Goal: Task Accomplishment & Management: Manage account settings

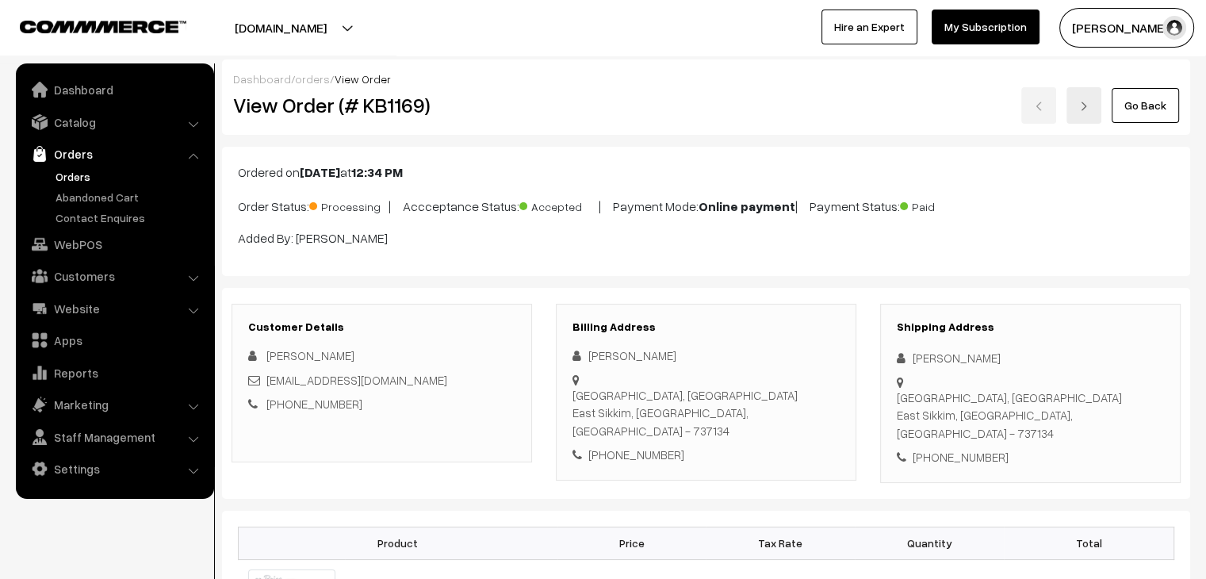
click at [83, 178] on link "Orders" at bounding box center [130, 176] width 157 height 17
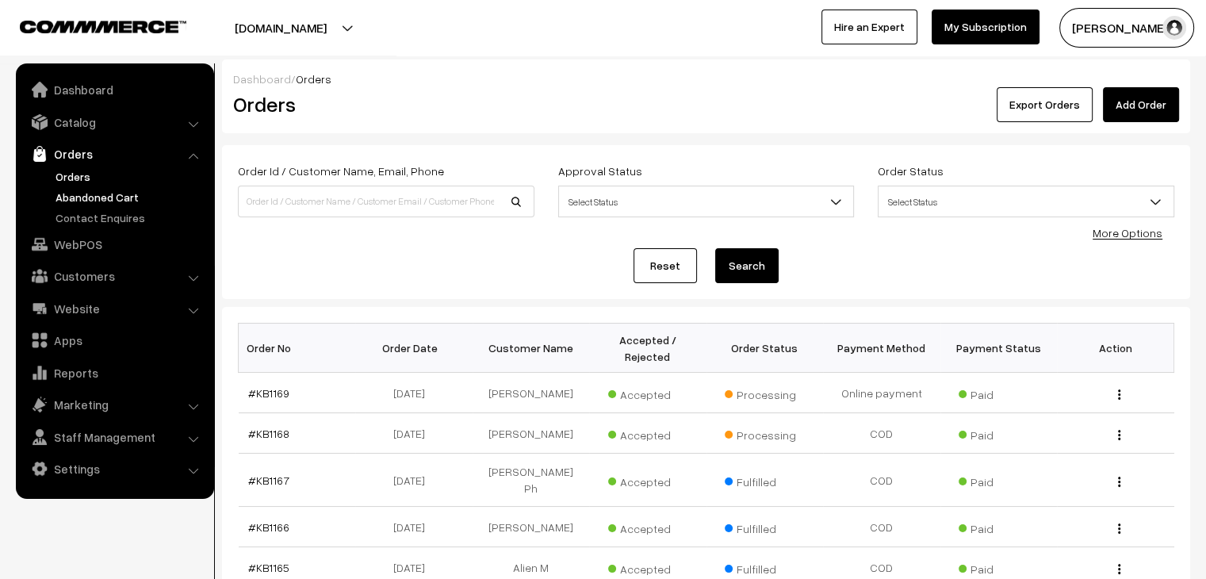
click at [73, 203] on link "Abandoned Cart" at bounding box center [130, 197] width 157 height 17
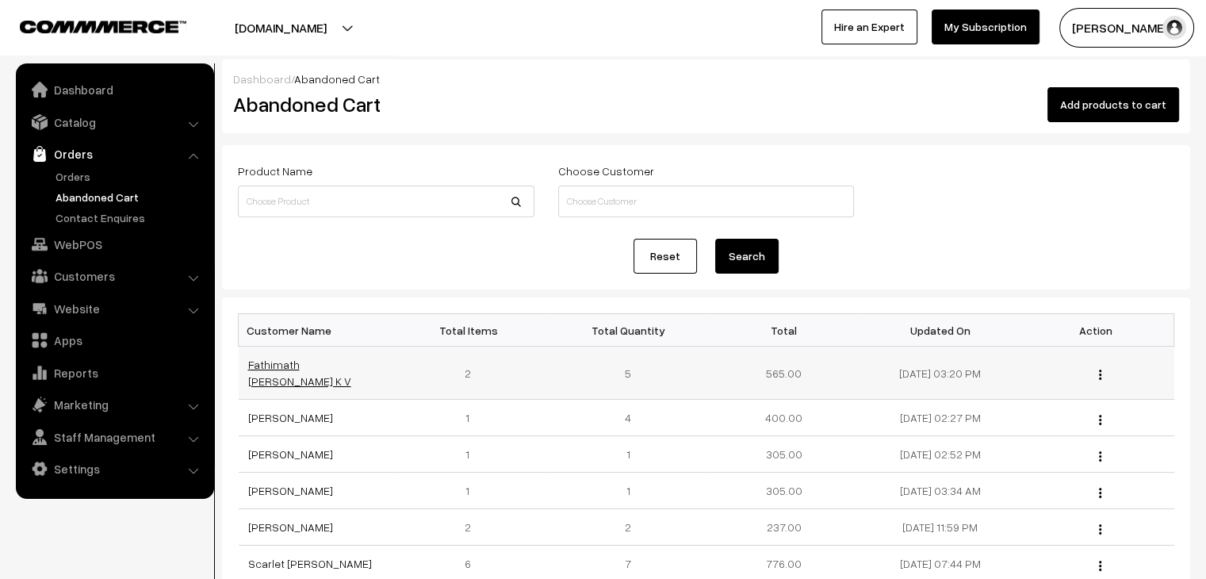
click at [325, 362] on link "Fathimath Safvana K V" at bounding box center [299, 373] width 103 height 30
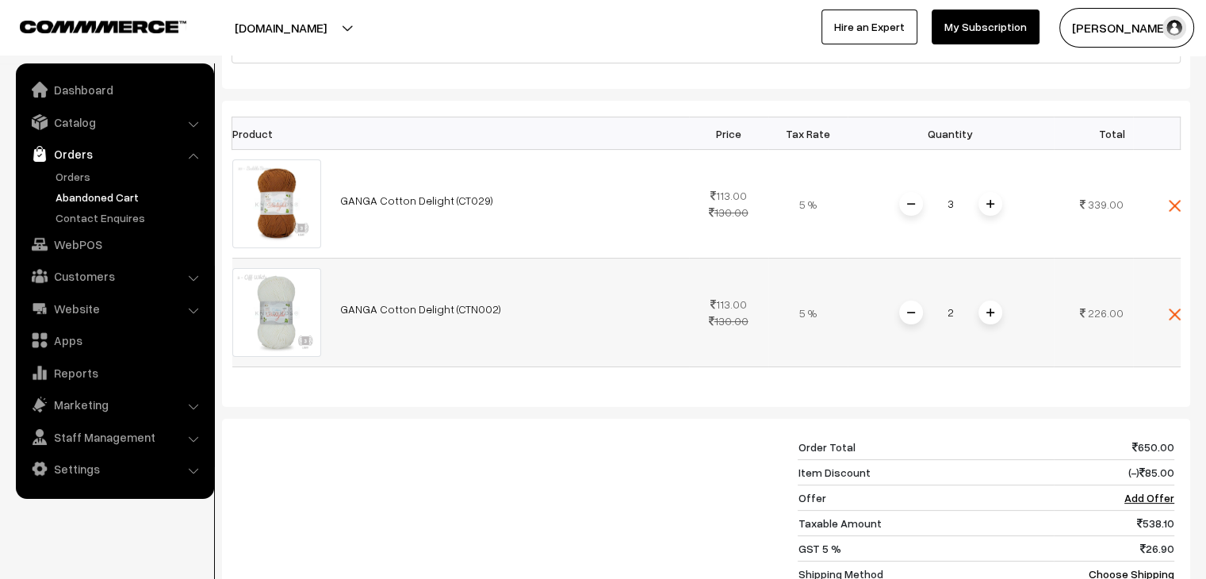
scroll to position [317, 0]
click at [77, 178] on link "Orders" at bounding box center [130, 176] width 157 height 17
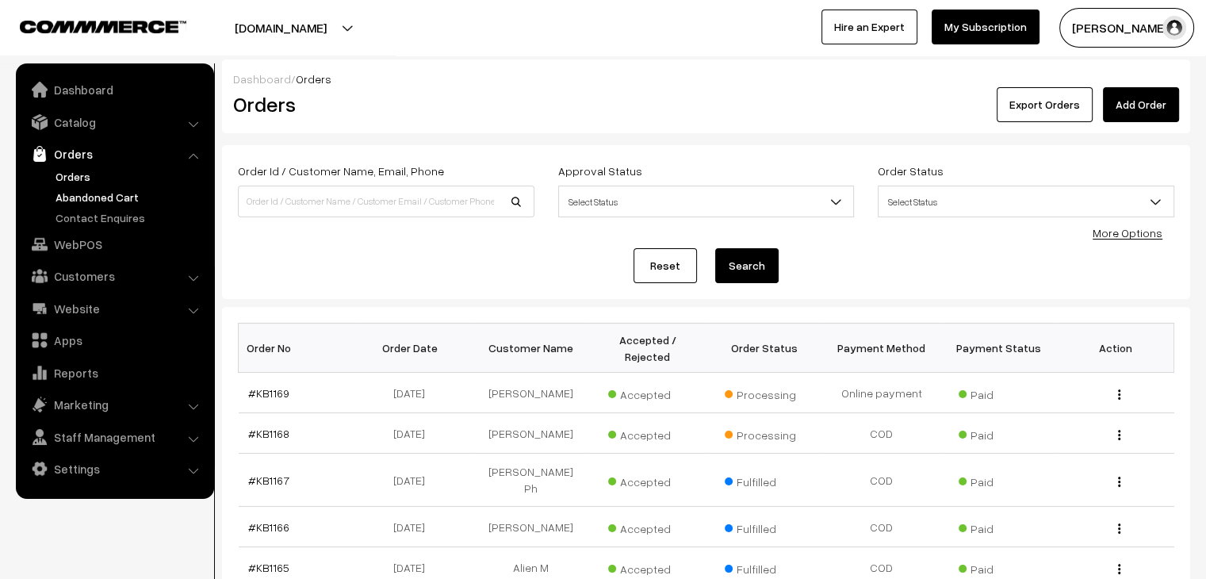
click at [98, 204] on link "Abandoned Cart" at bounding box center [130, 197] width 157 height 17
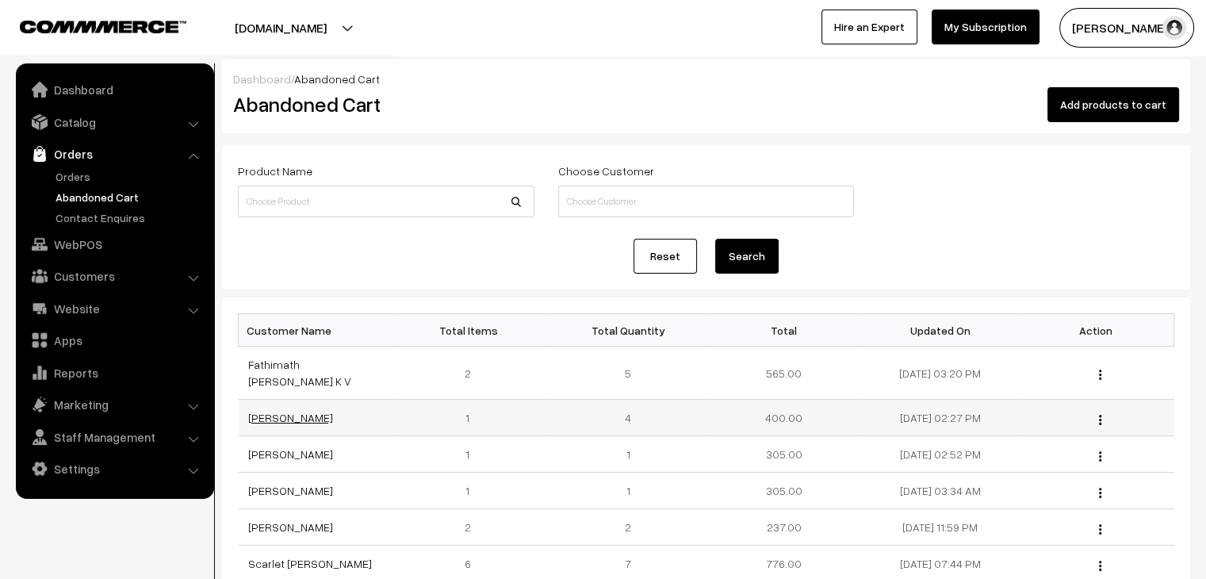
click at [289, 411] on link "Bhavika Thakur" at bounding box center [290, 417] width 85 height 13
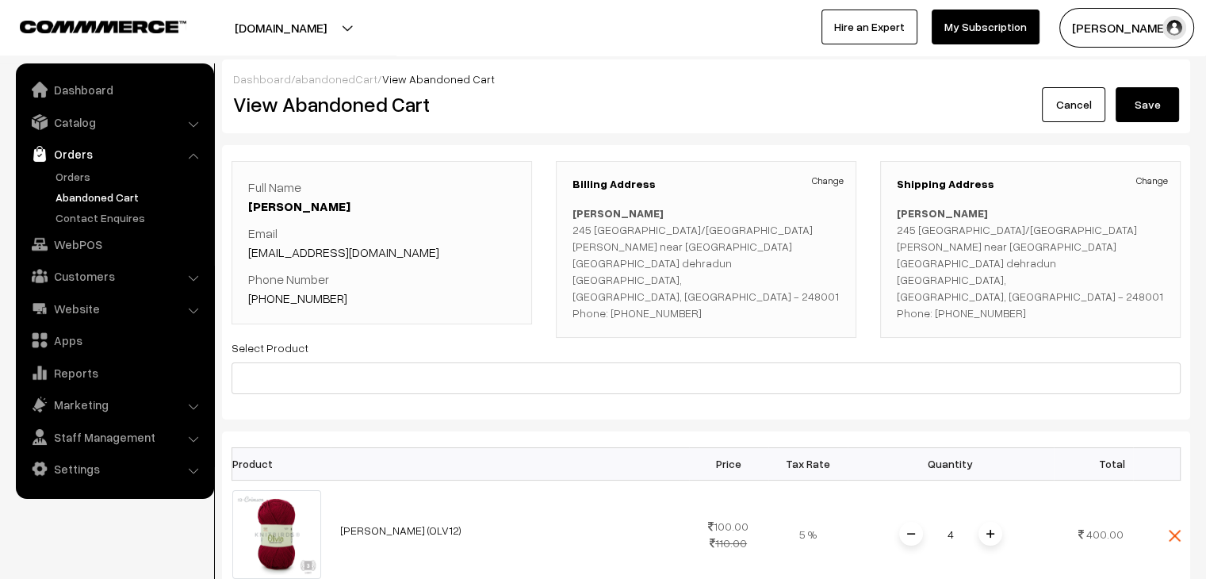
click at [356, 74] on link "abandonedCart" at bounding box center [336, 78] width 82 height 13
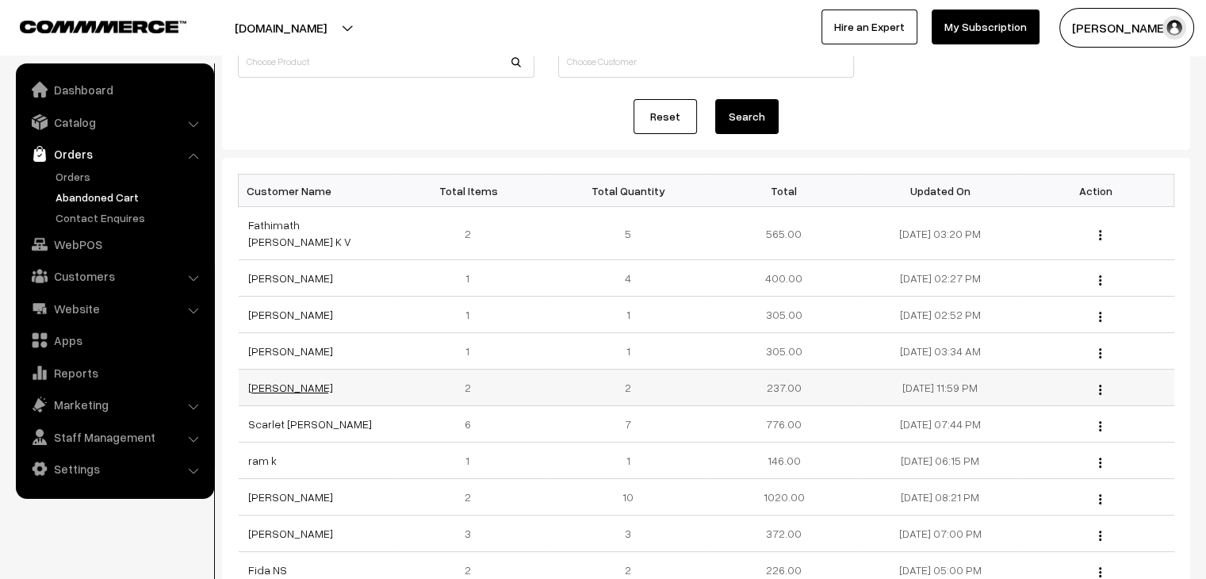
scroll to position [159, 0]
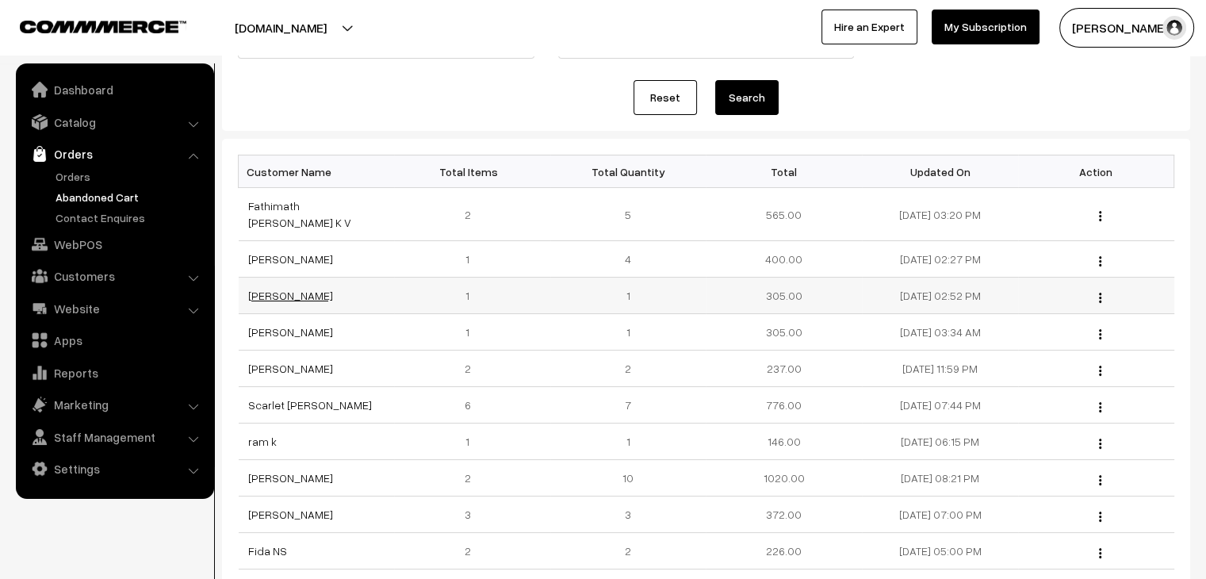
click at [324, 289] on link "Saranya Senthilnathan" at bounding box center [290, 295] width 85 height 13
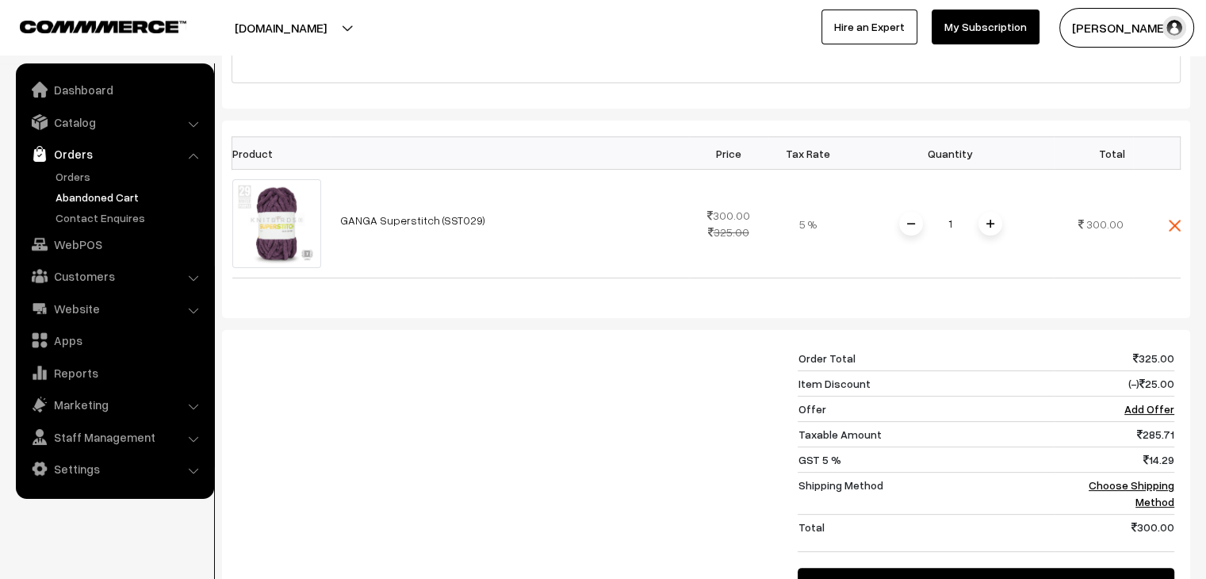
scroll to position [238, 0]
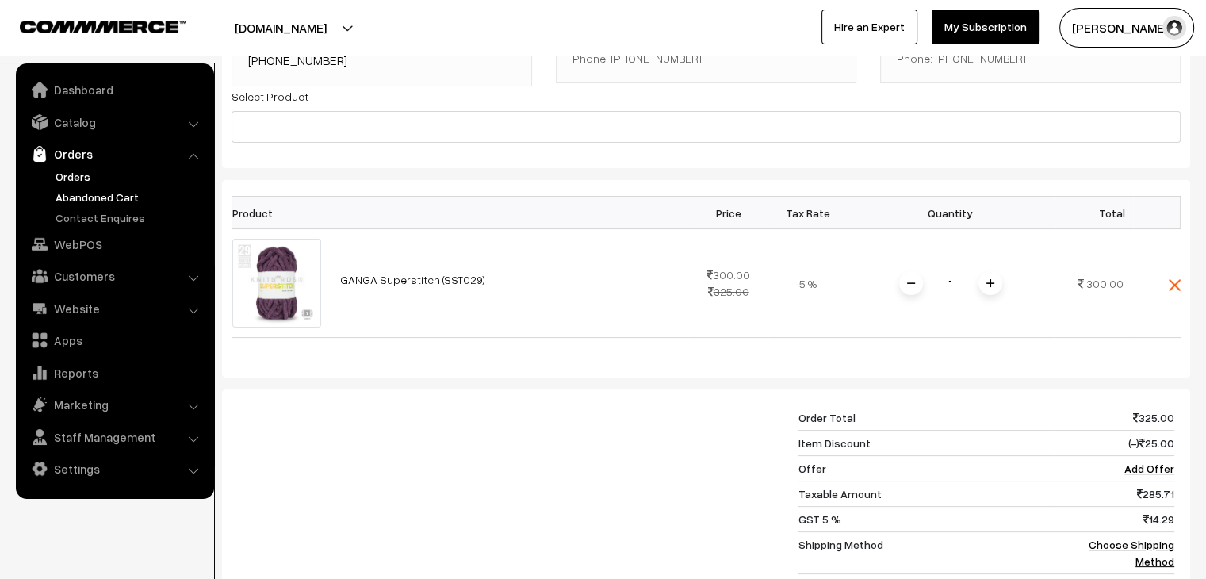
click at [82, 178] on link "Orders" at bounding box center [130, 176] width 157 height 17
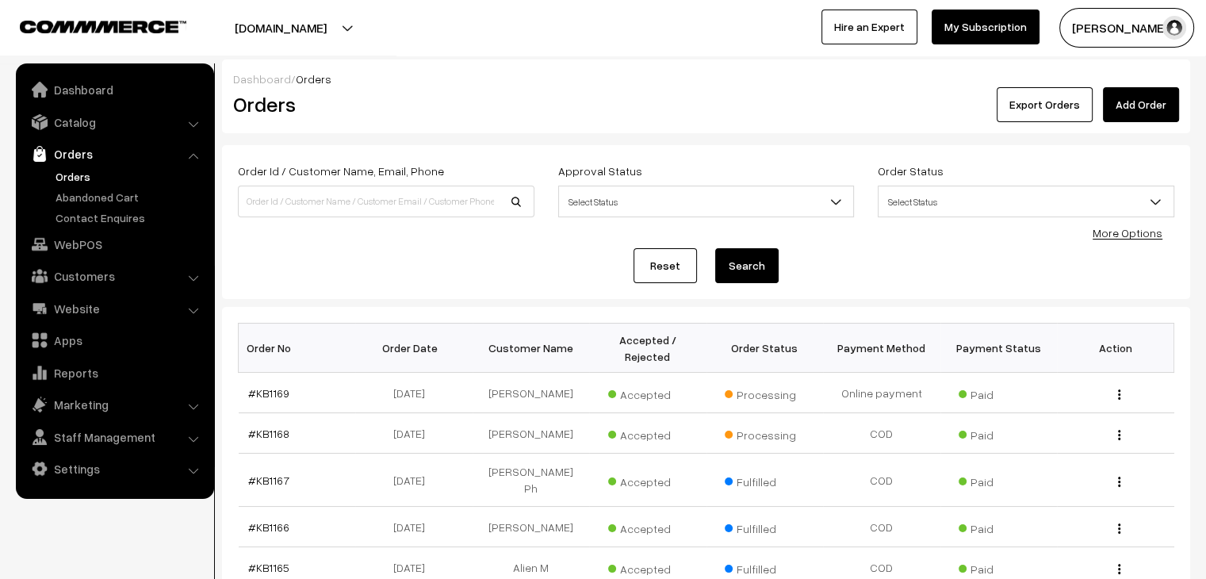
click at [63, 175] on link "Orders" at bounding box center [130, 176] width 157 height 17
click at [79, 201] on link "Abandoned Cart" at bounding box center [130, 197] width 157 height 17
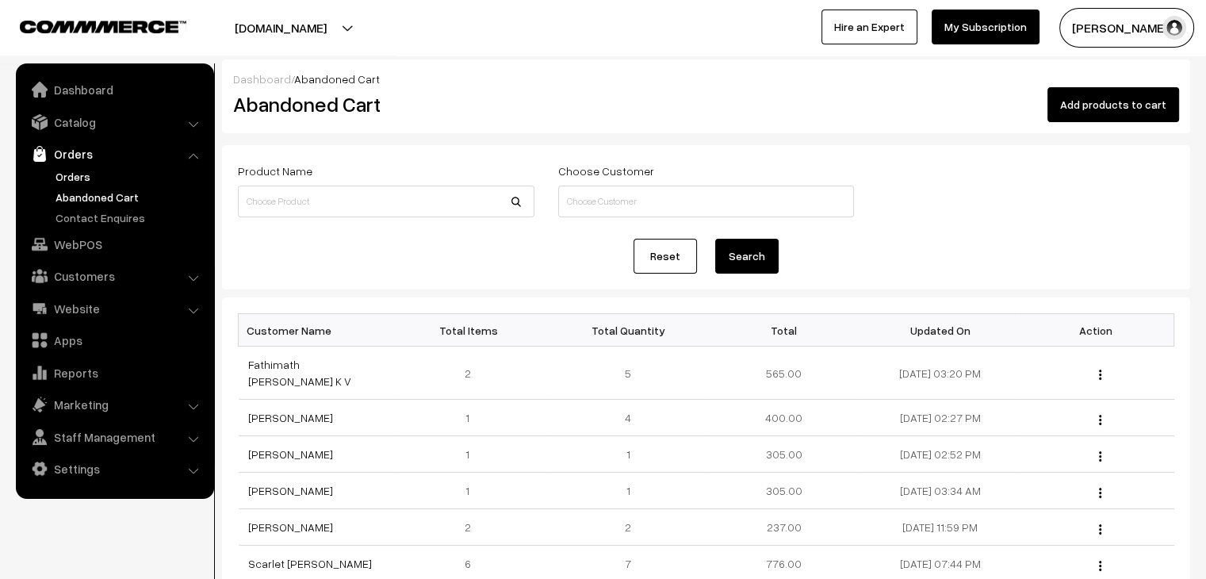
click at [95, 172] on link "Orders" at bounding box center [130, 176] width 157 height 17
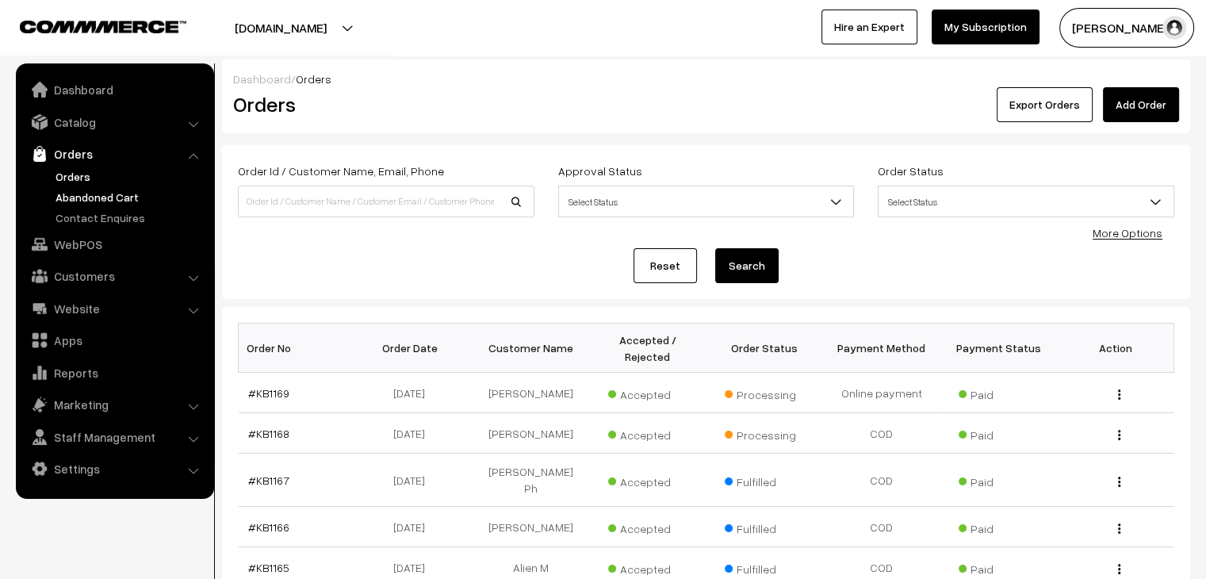
click at [98, 193] on link "Abandoned Cart" at bounding box center [130, 197] width 157 height 17
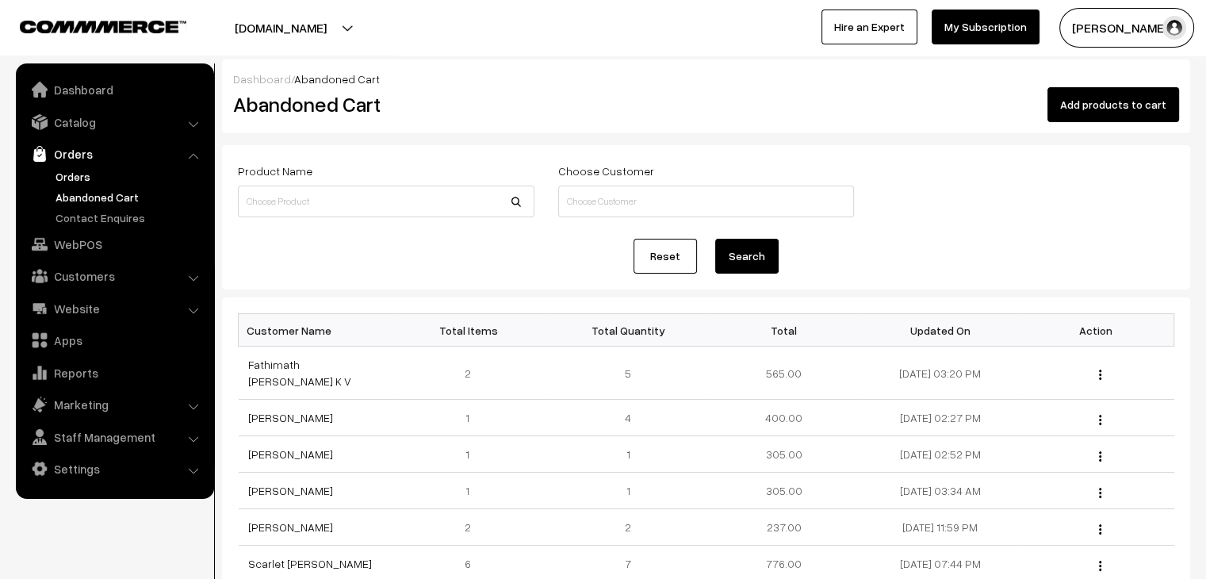
click at [77, 173] on link "Orders" at bounding box center [130, 176] width 157 height 17
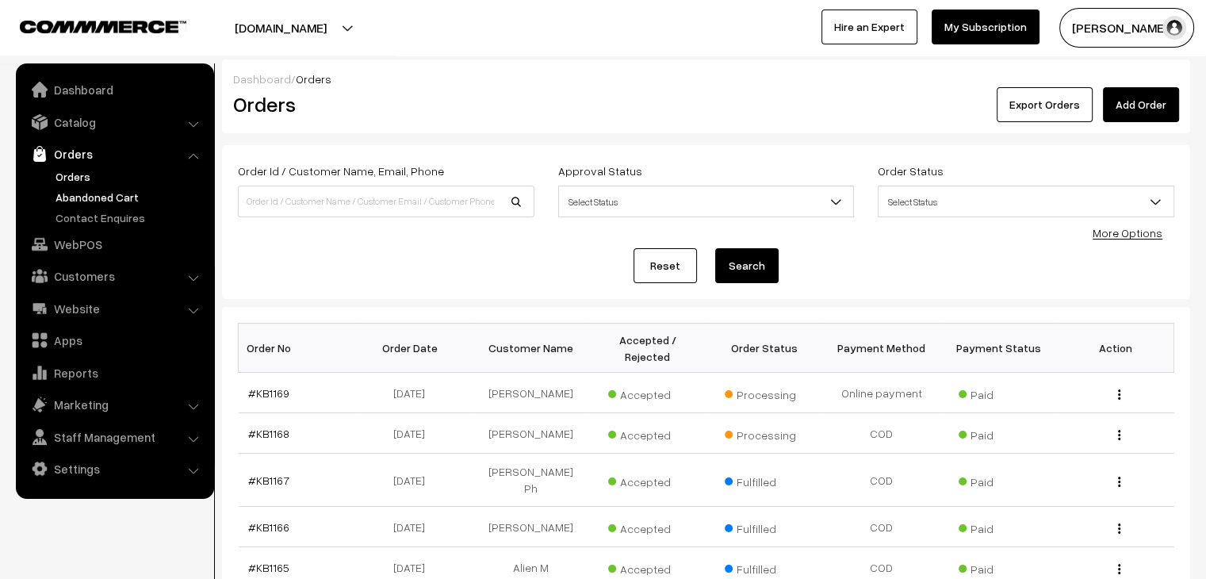
click at [127, 198] on link "Abandoned Cart" at bounding box center [130, 197] width 157 height 17
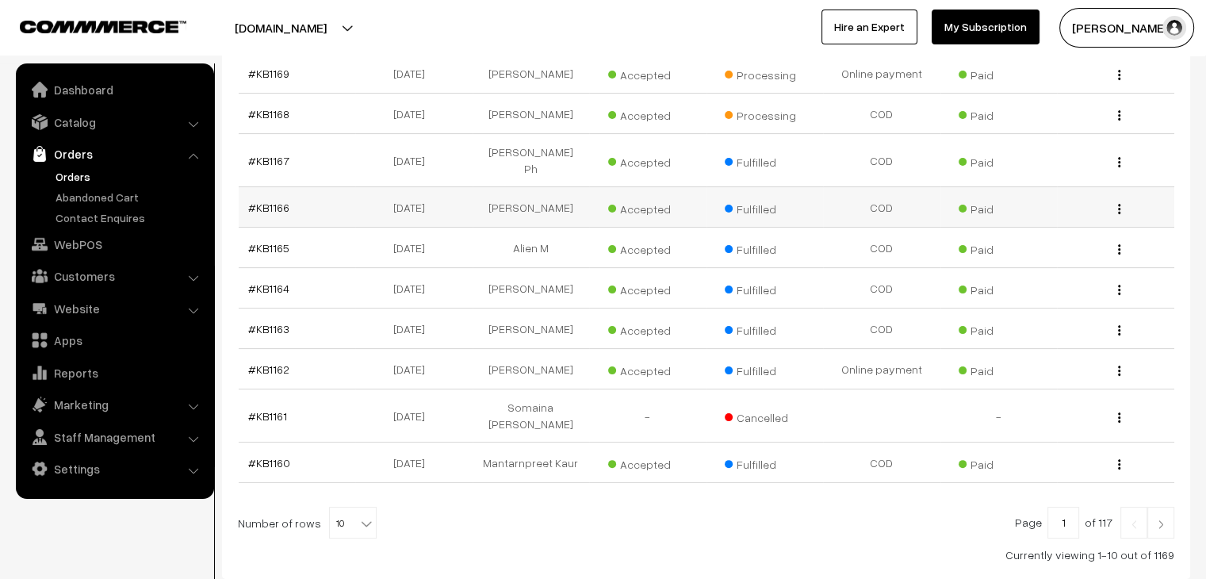
scroll to position [336, 0]
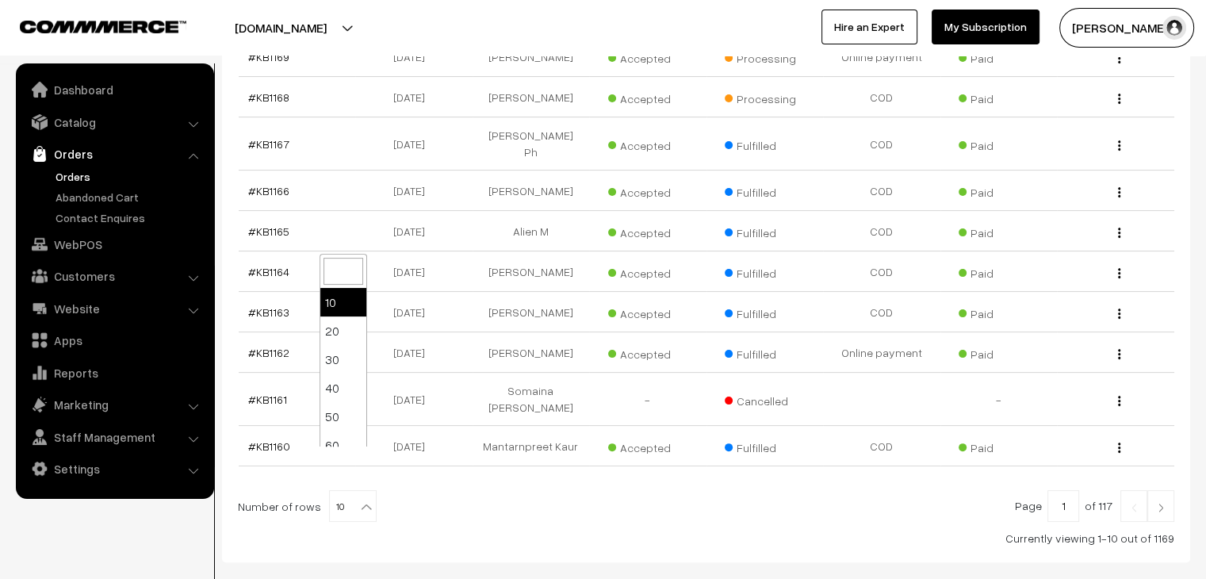
click at [340, 491] on span "10" at bounding box center [353, 507] width 46 height 32
select select "100"
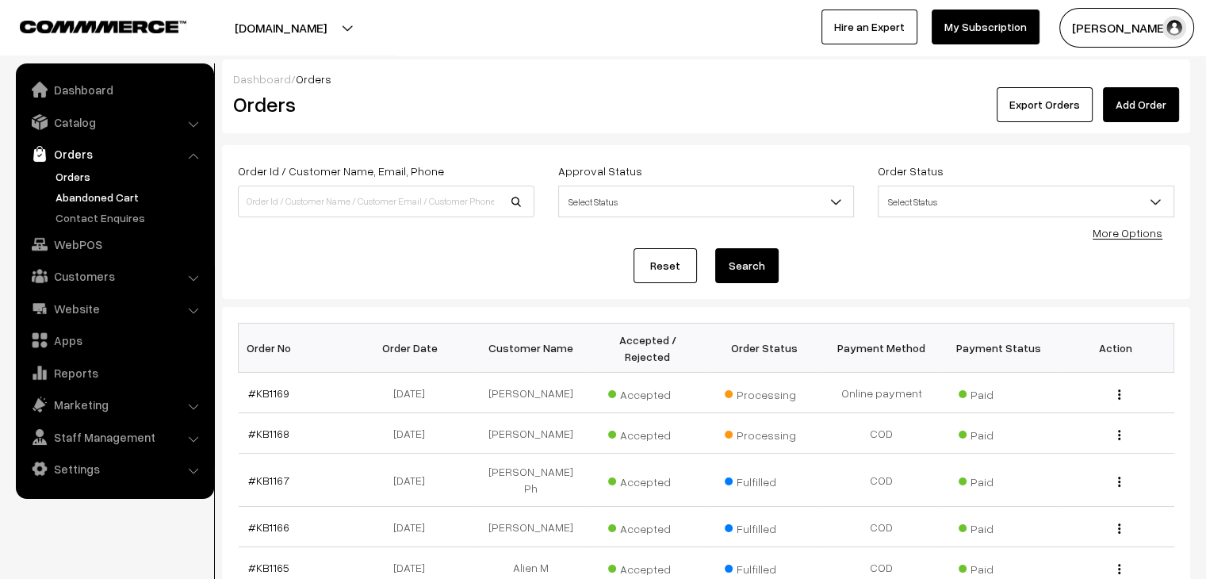
click at [130, 197] on link "Abandoned Cart" at bounding box center [130, 197] width 157 height 17
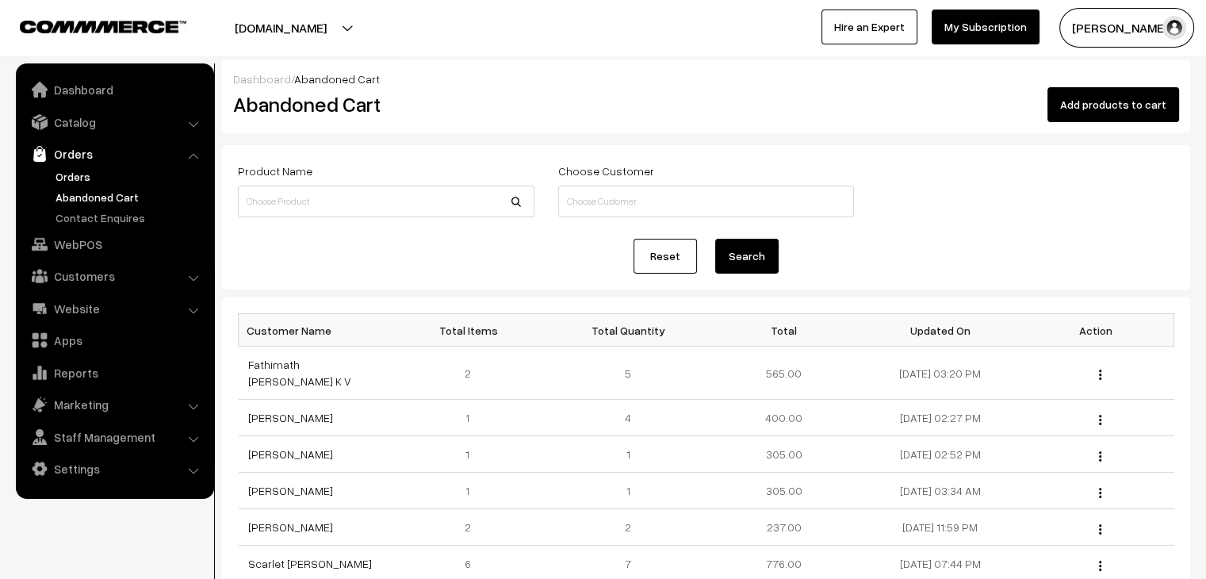
click at [89, 175] on link "Orders" at bounding box center [130, 176] width 157 height 17
click at [70, 175] on link "Orders" at bounding box center [130, 176] width 157 height 17
click at [60, 174] on link "Orders" at bounding box center [130, 176] width 157 height 17
click at [88, 178] on link "Orders" at bounding box center [130, 176] width 157 height 17
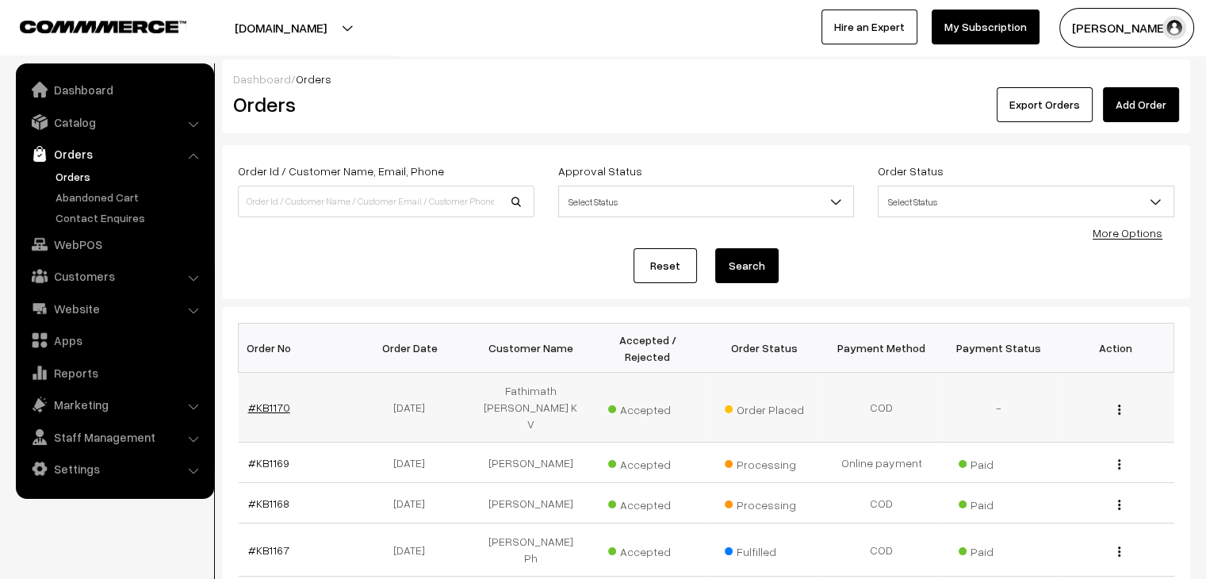
click at [272, 400] on link "#KB1170" at bounding box center [269, 406] width 42 height 13
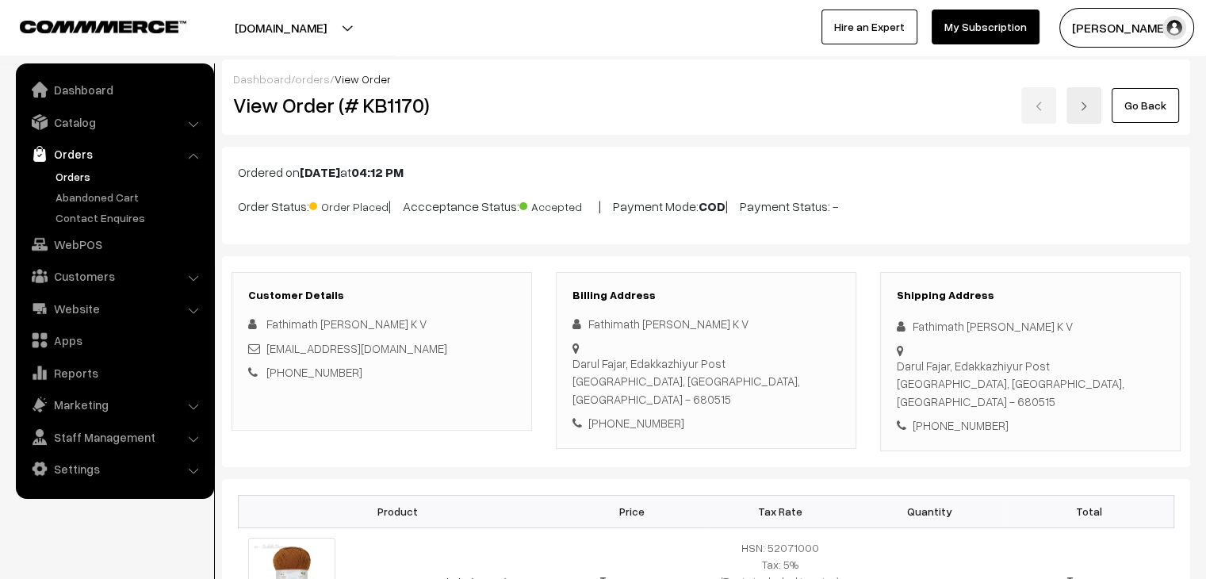
click at [62, 173] on link "Orders" at bounding box center [130, 176] width 157 height 17
click at [97, 197] on link "Abandoned Cart" at bounding box center [130, 197] width 157 height 17
click at [70, 178] on link "Orders" at bounding box center [130, 176] width 157 height 17
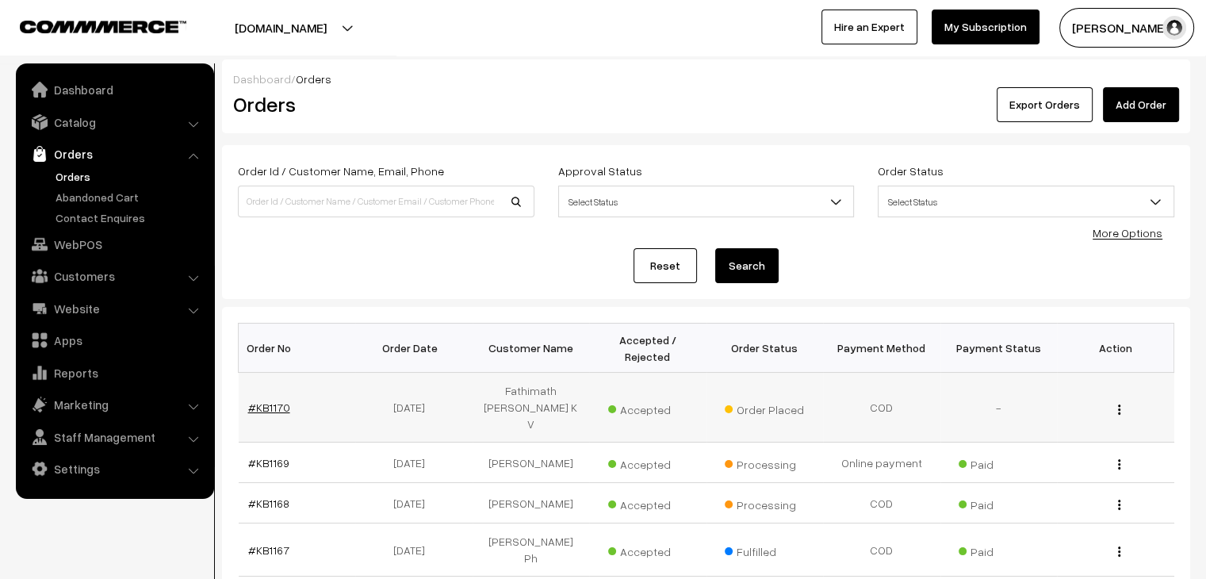
click at [266, 400] on link "#KB1170" at bounding box center [269, 406] width 42 height 13
click at [276, 400] on link "#KB1170" at bounding box center [269, 406] width 42 height 13
click at [271, 400] on link "#KB1170" at bounding box center [269, 406] width 42 height 13
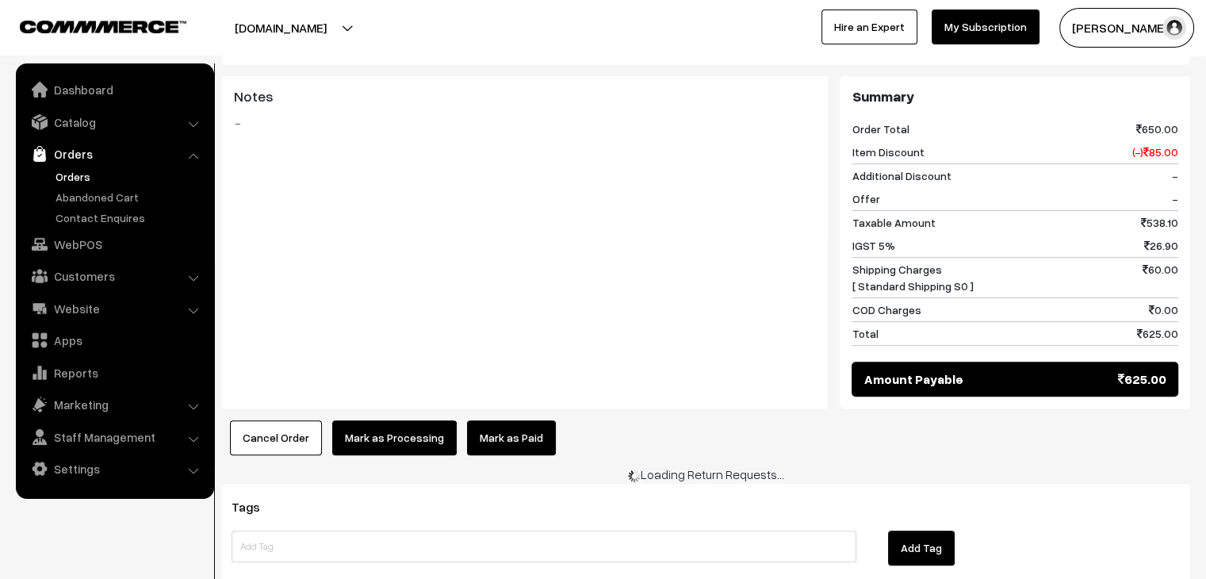
click at [488, 420] on link "Mark as Paid" at bounding box center [511, 437] width 89 height 35
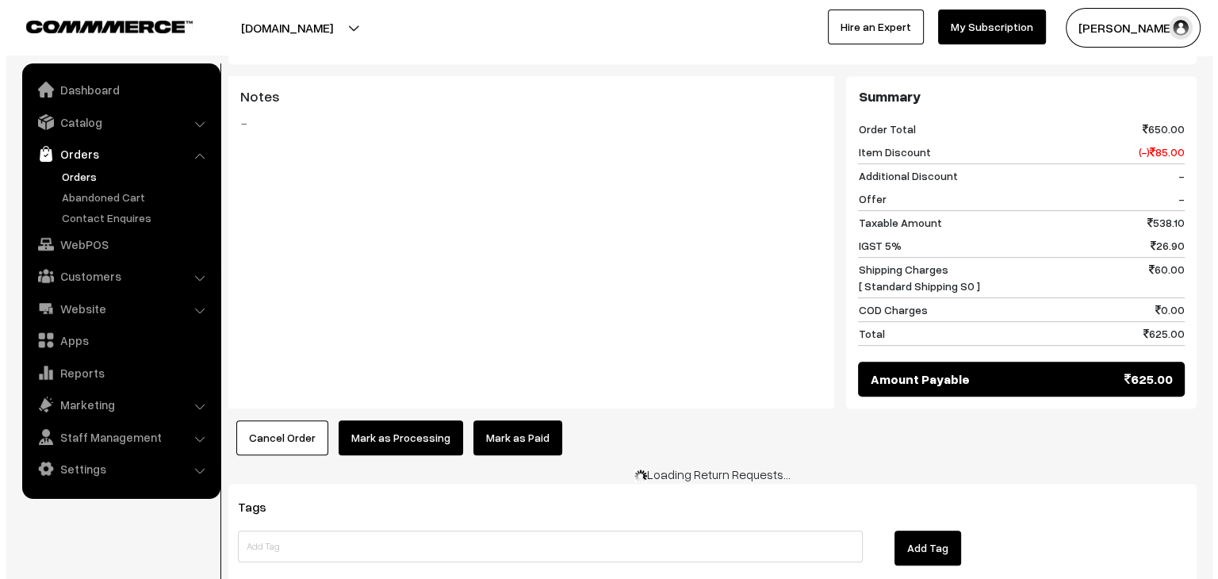
scroll to position [720, 0]
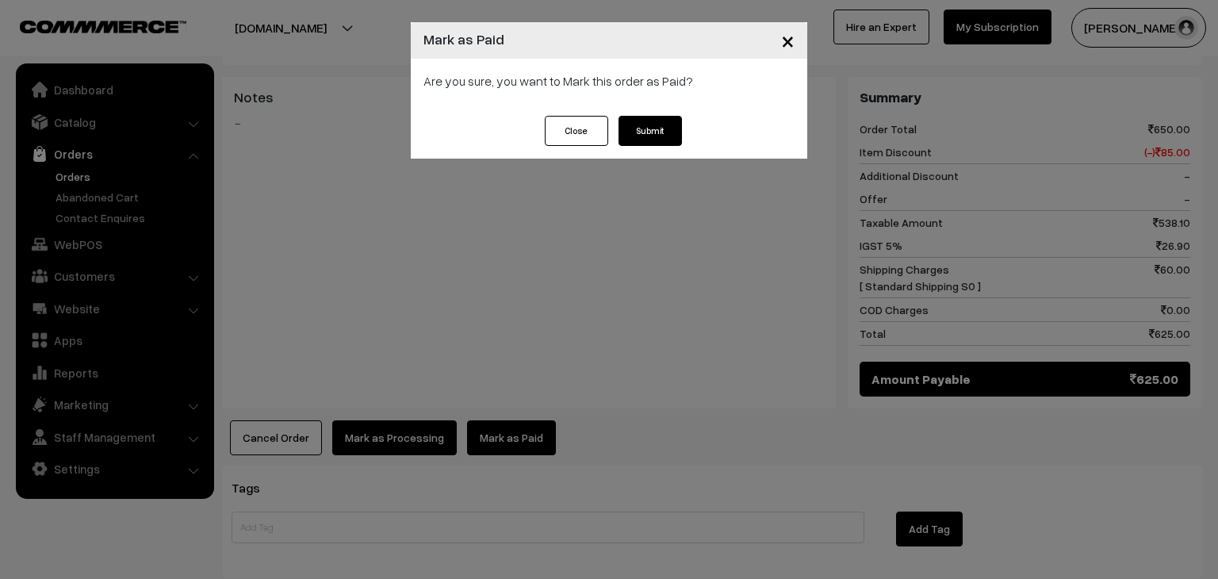
click at [649, 131] on button "Submit" at bounding box center [649, 131] width 63 height 30
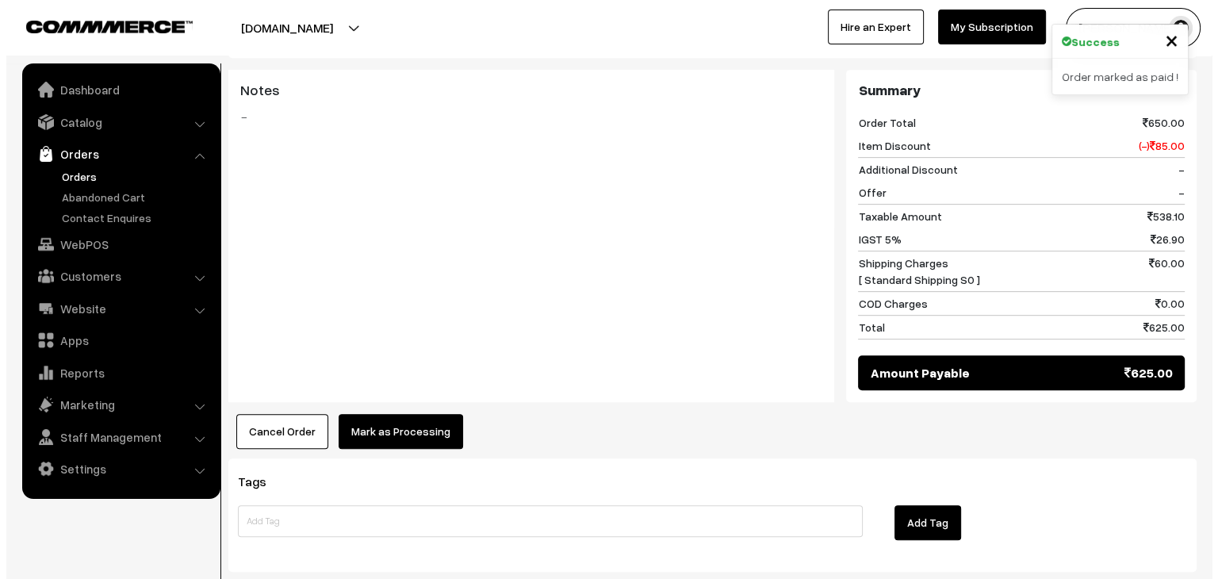
scroll to position [733, 0]
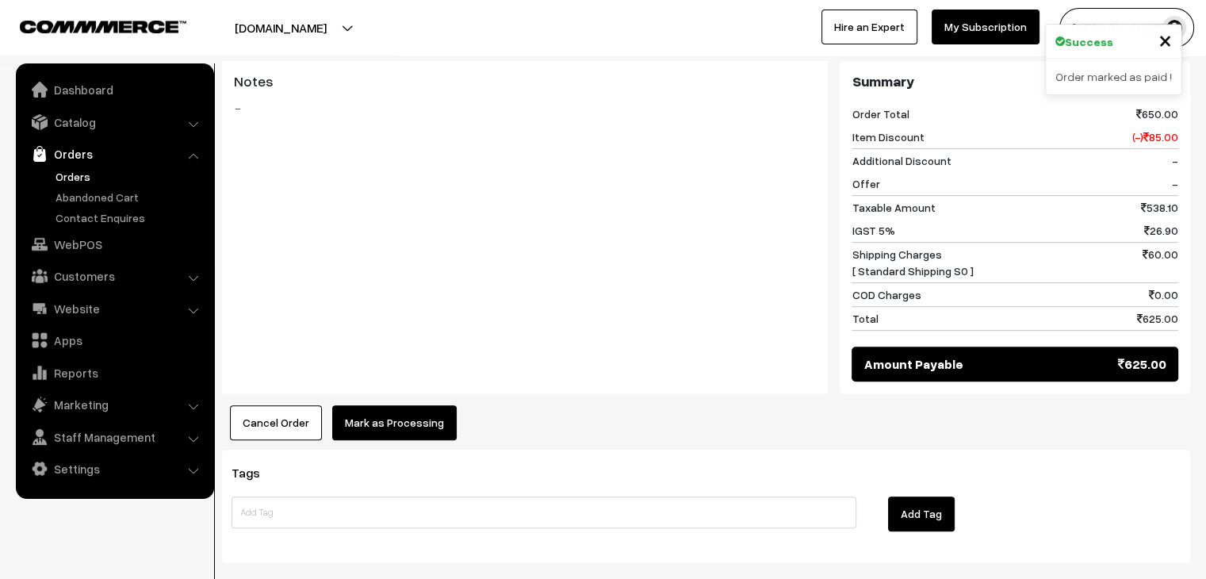
click at [393, 406] on button "Mark as Processing" at bounding box center [394, 422] width 124 height 35
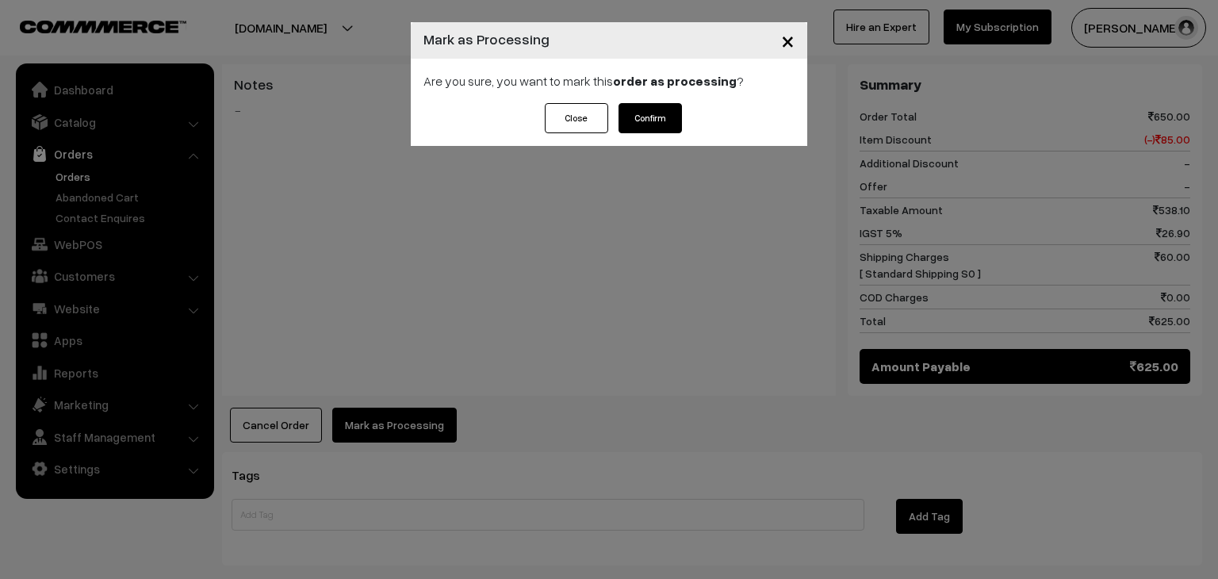
click at [653, 118] on button "Confirm" at bounding box center [649, 118] width 63 height 30
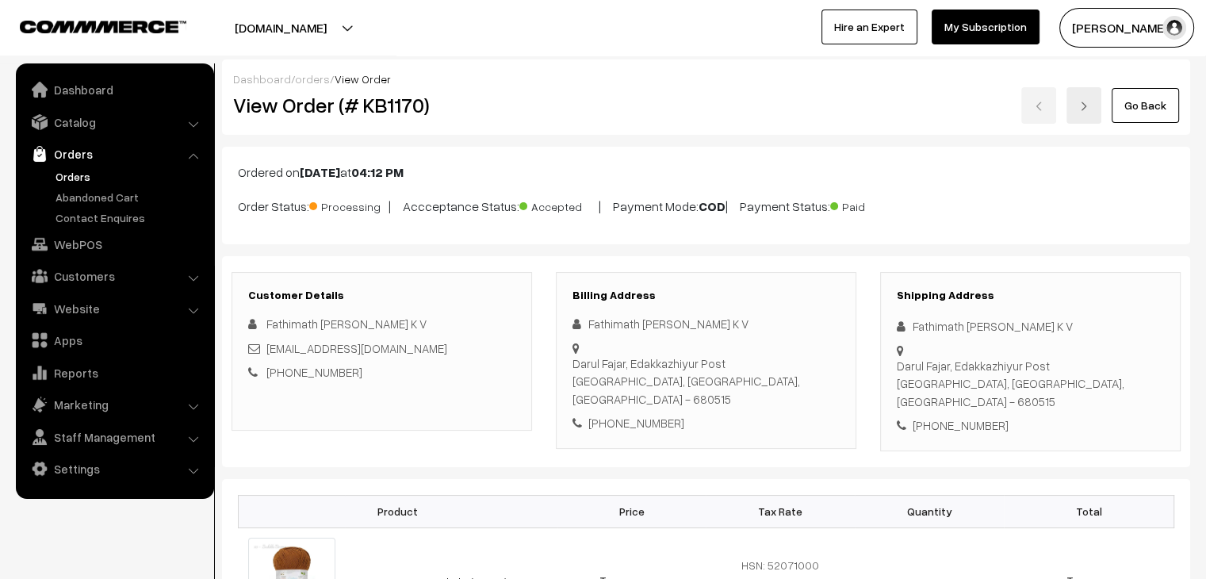
click at [64, 175] on link "Orders" at bounding box center [130, 176] width 157 height 17
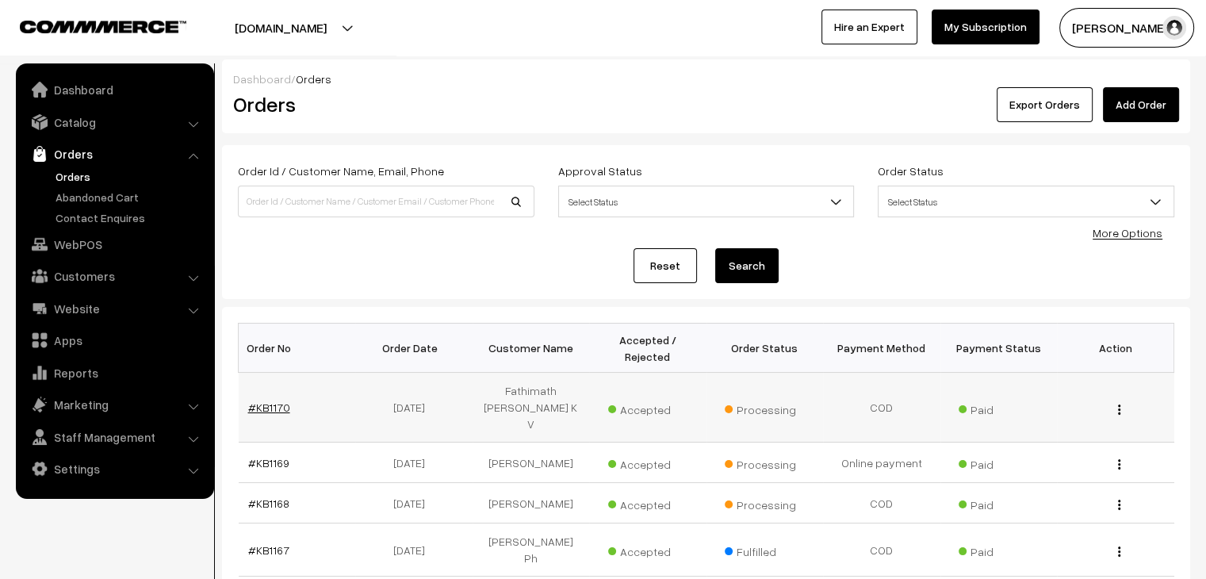
click at [266, 400] on link "#KB1170" at bounding box center [269, 406] width 42 height 13
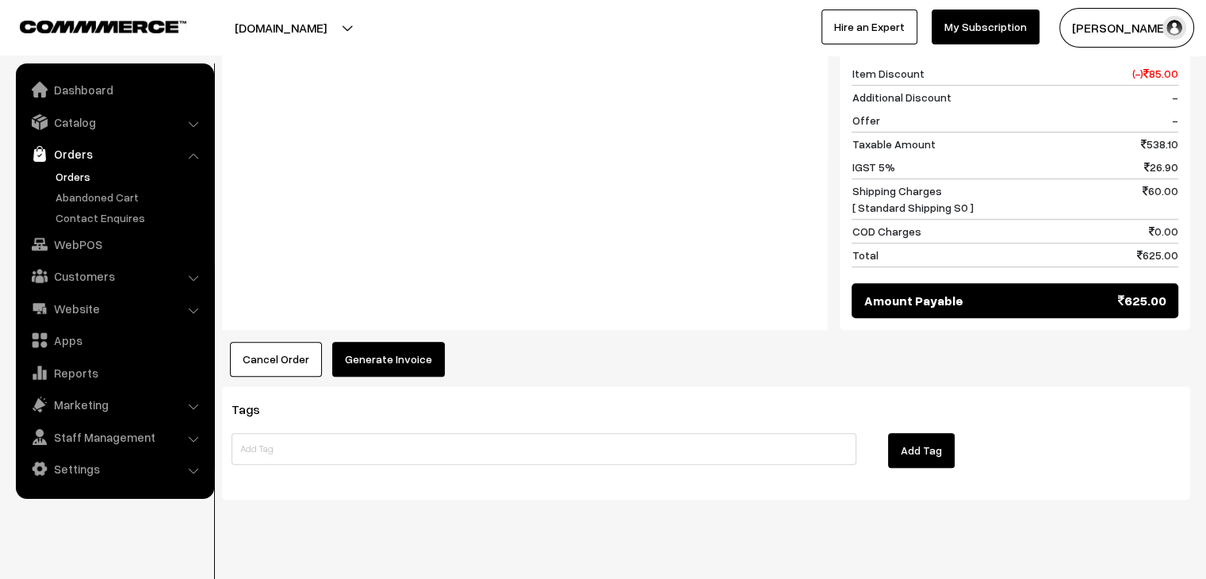
click at [404, 342] on button "Generate Invoice" at bounding box center [388, 359] width 113 height 35
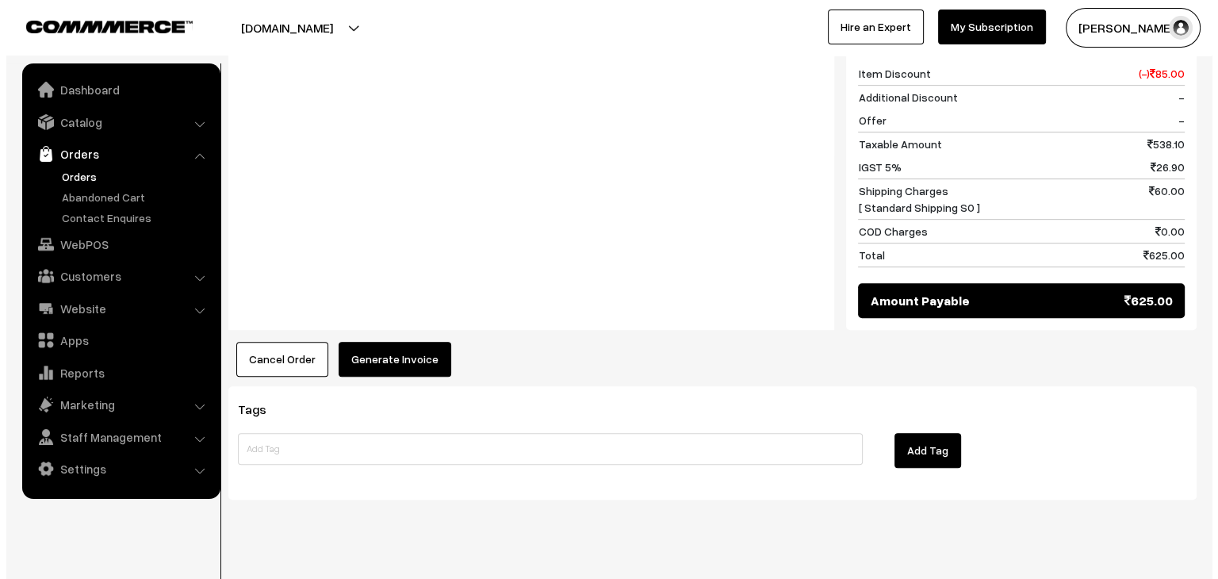
scroll to position [799, 0]
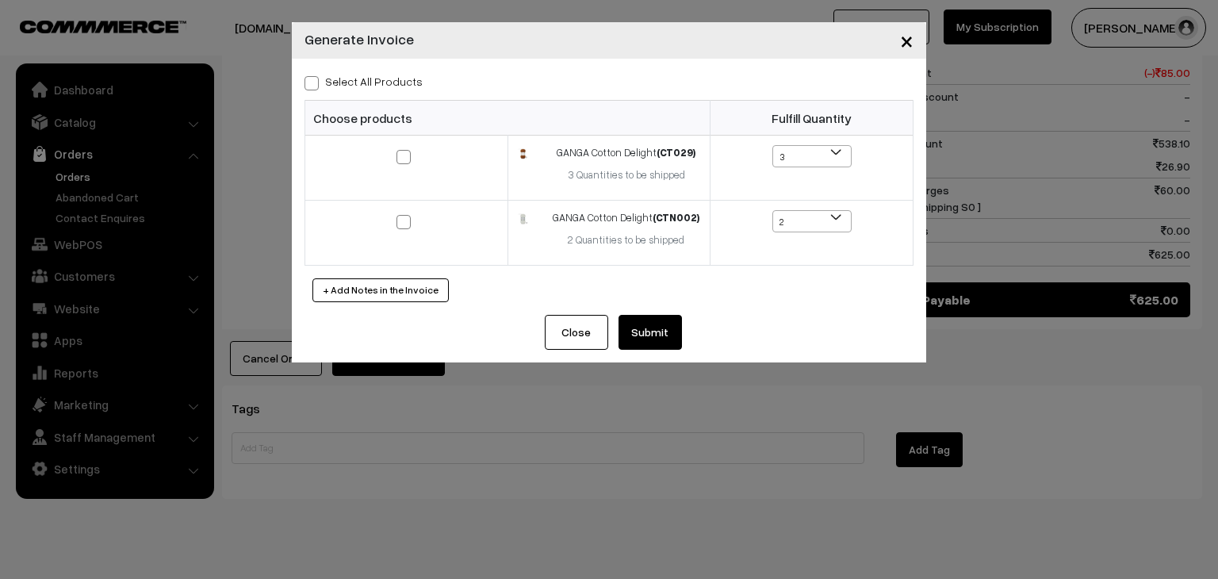
click at [355, 83] on label "Select All Products" at bounding box center [363, 81] width 118 height 17
click at [315, 83] on input "Select All Products" at bounding box center [309, 80] width 10 height 10
checkbox input "true"
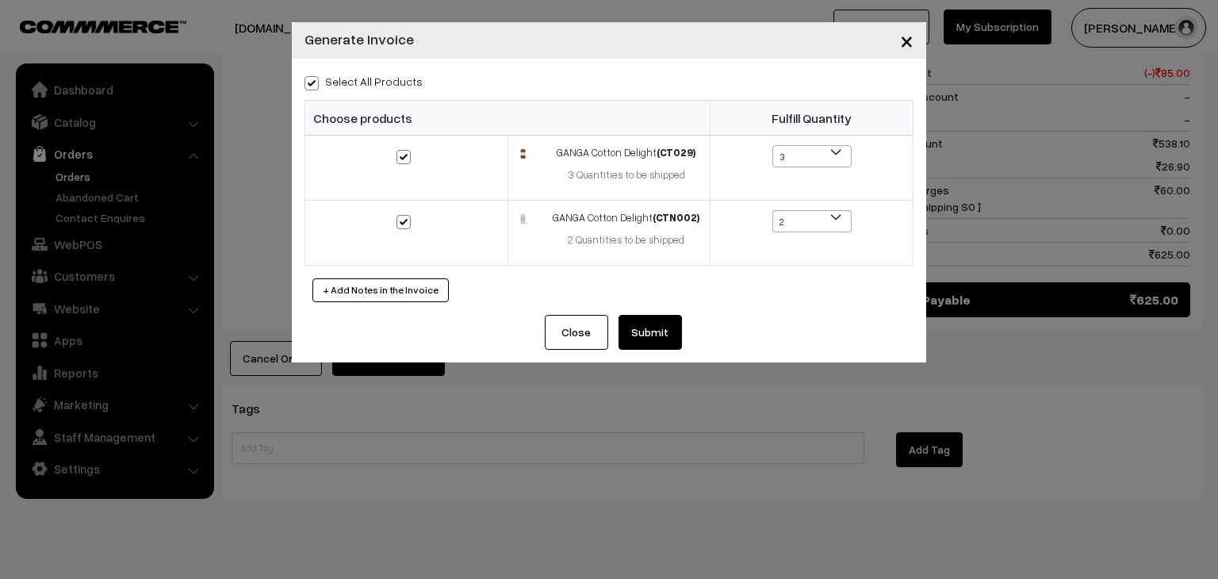
click at [639, 343] on button "Submit" at bounding box center [649, 332] width 63 height 35
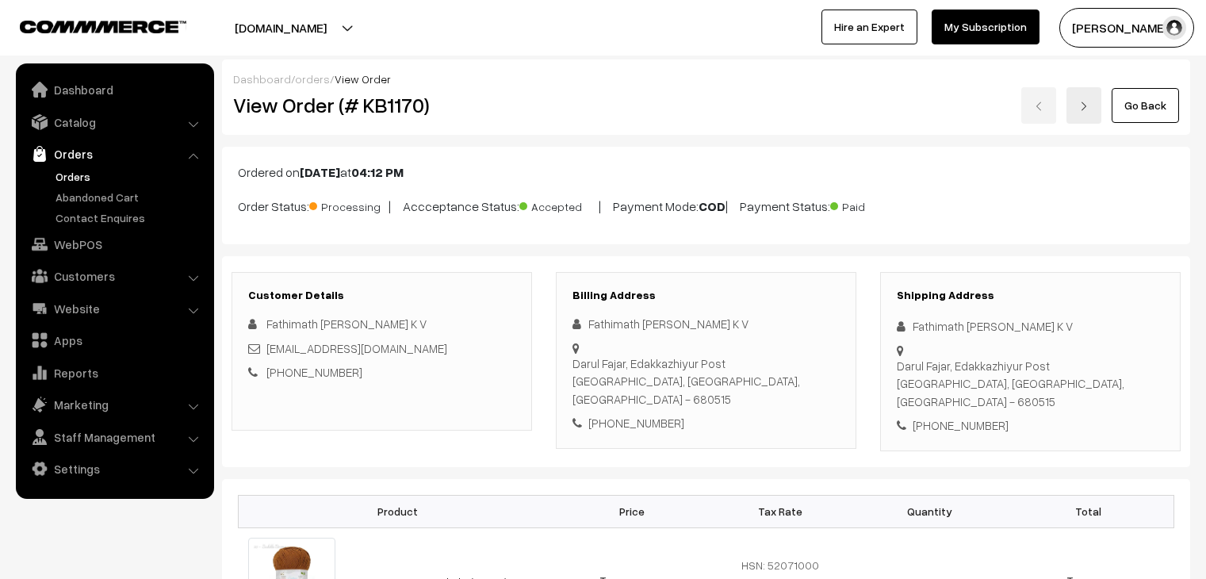
scroll to position [797, 0]
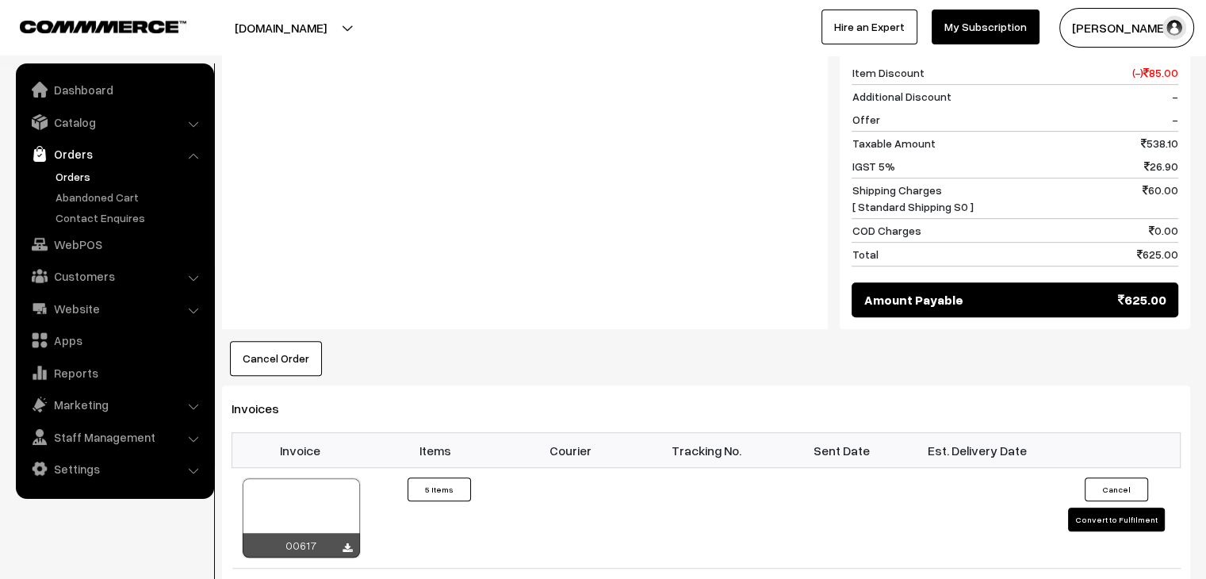
click at [86, 176] on link "Orders" at bounding box center [130, 176] width 157 height 17
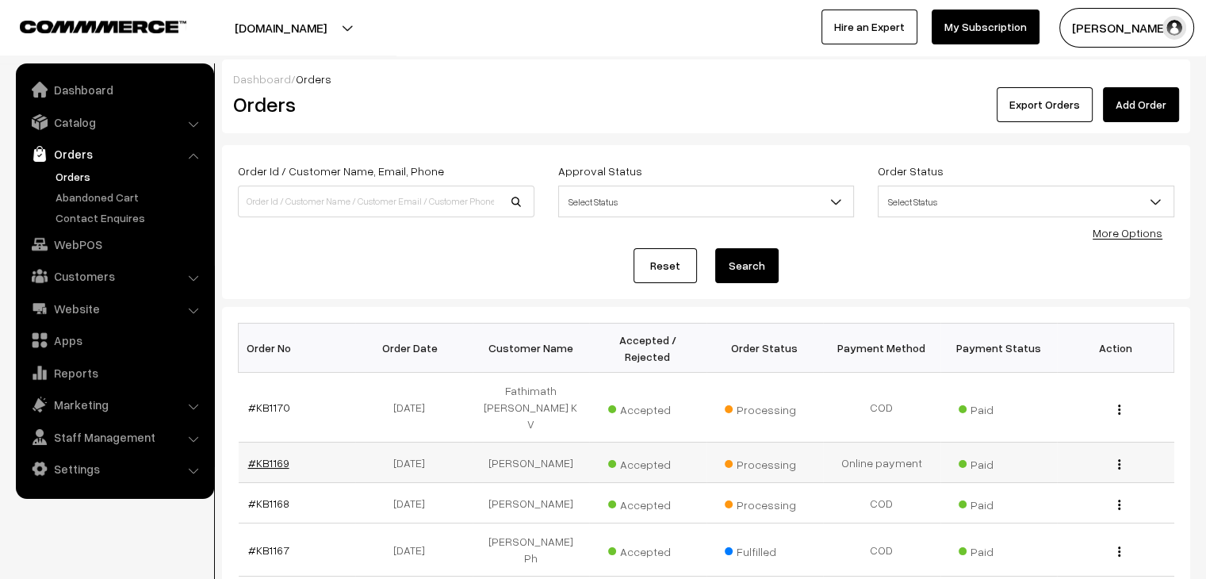
click at [273, 456] on link "#KB1169" at bounding box center [268, 462] width 41 height 13
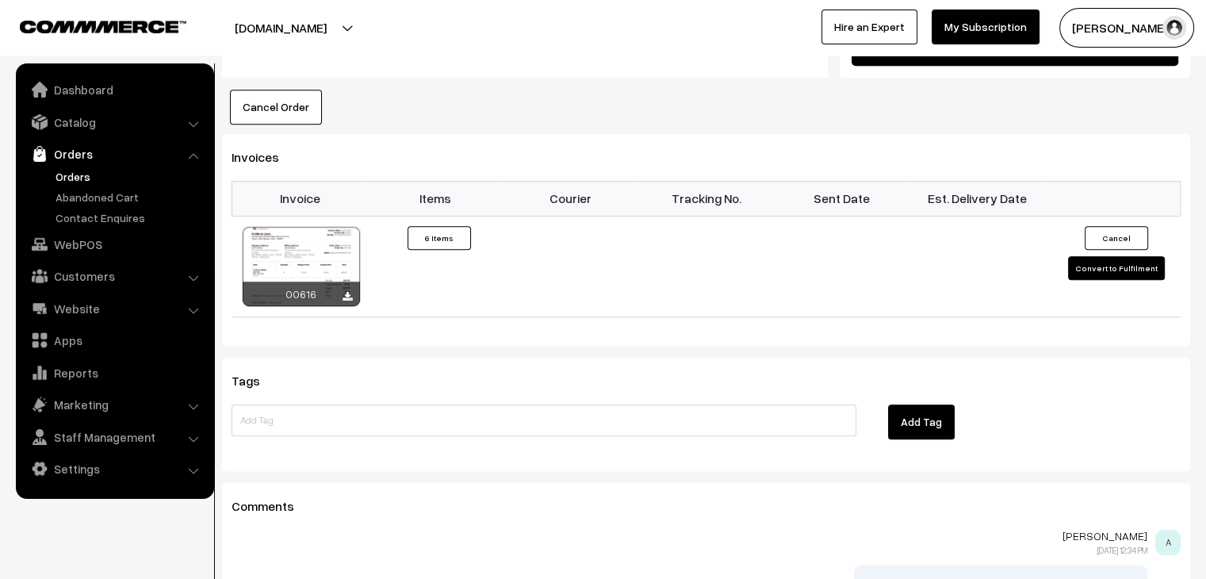
scroll to position [997, 0]
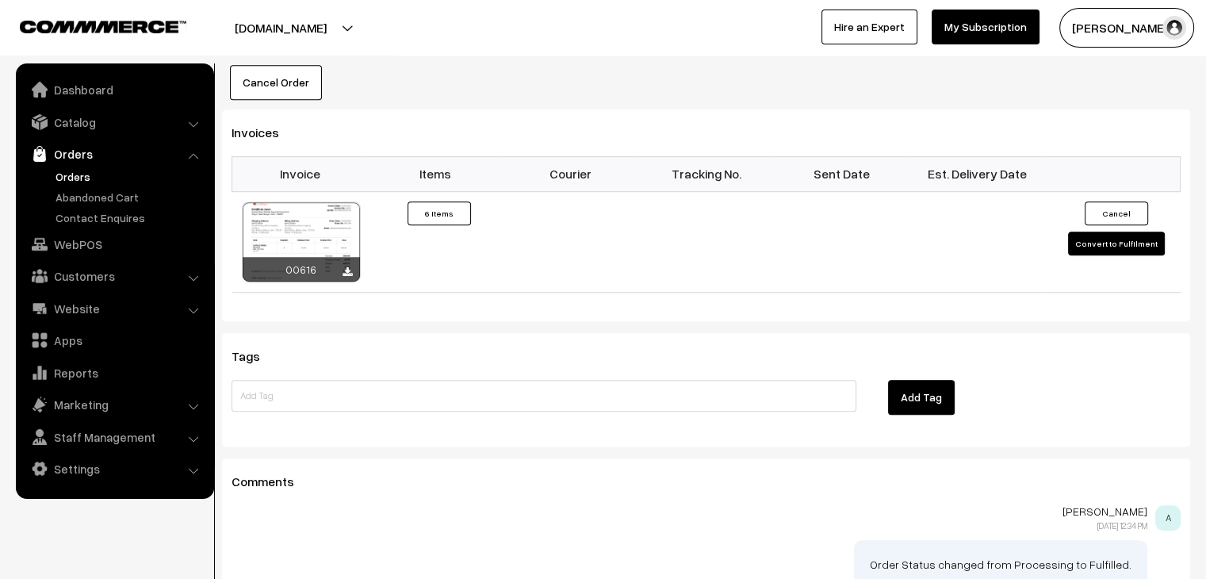
click at [72, 168] on link "Orders" at bounding box center [130, 176] width 157 height 17
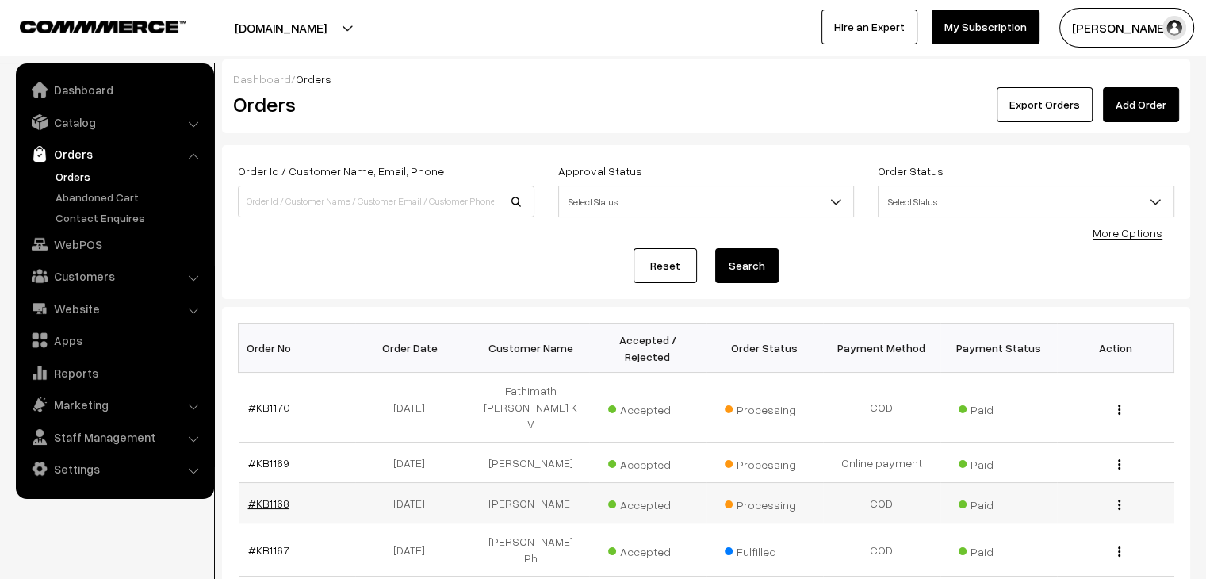
click at [277, 496] on link "#KB1168" at bounding box center [268, 502] width 41 height 13
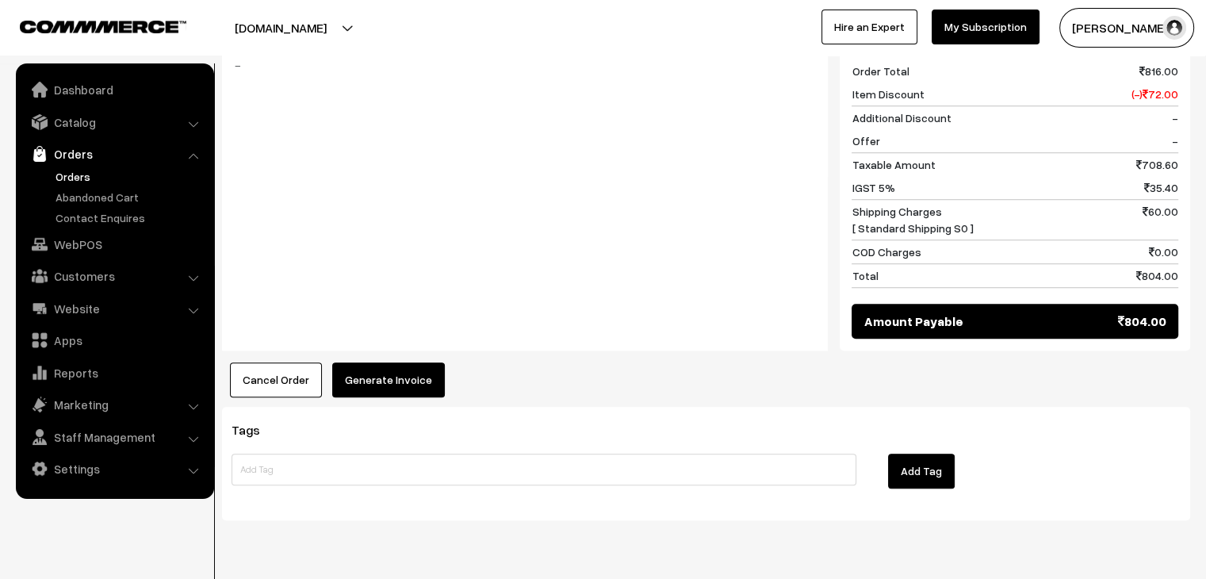
scroll to position [1227, 0]
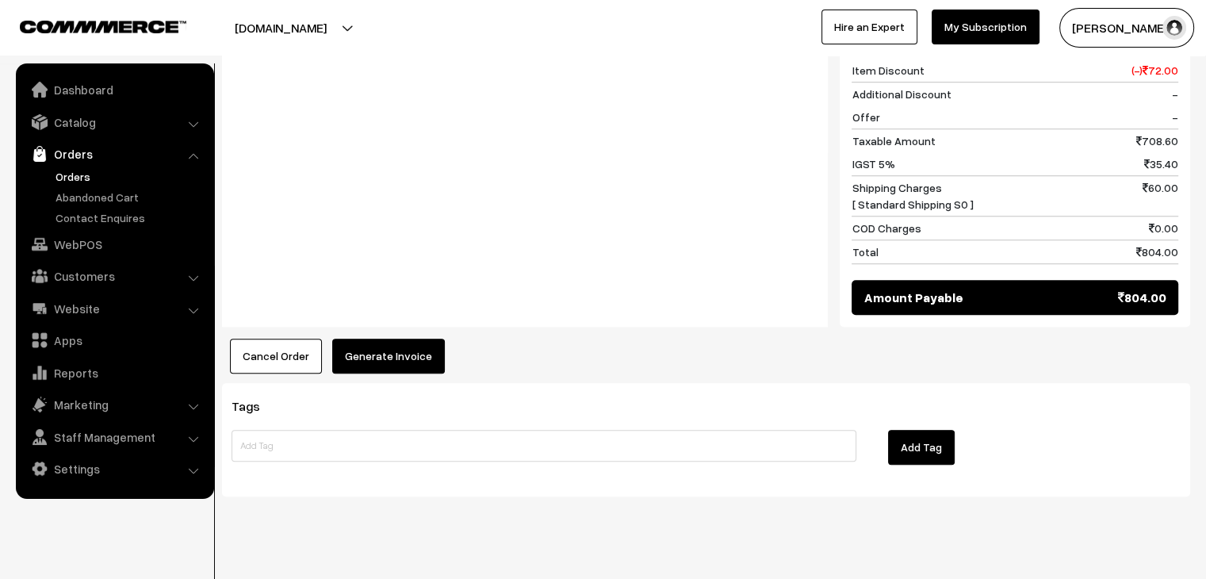
click at [398, 345] on button "Generate Invoice" at bounding box center [388, 356] width 113 height 35
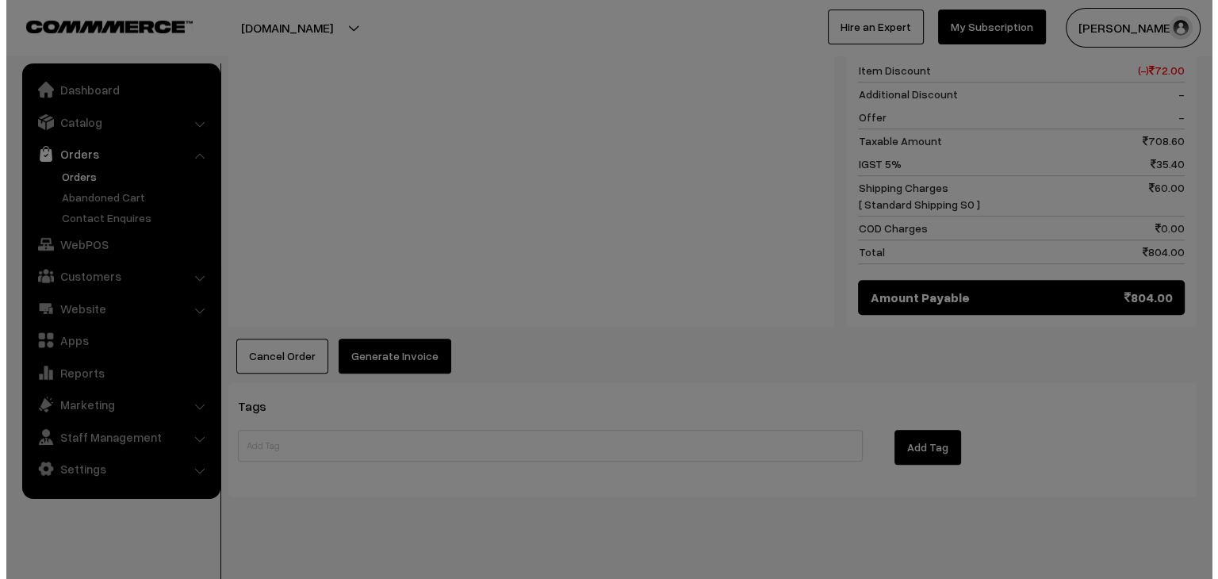
scroll to position [1235, 0]
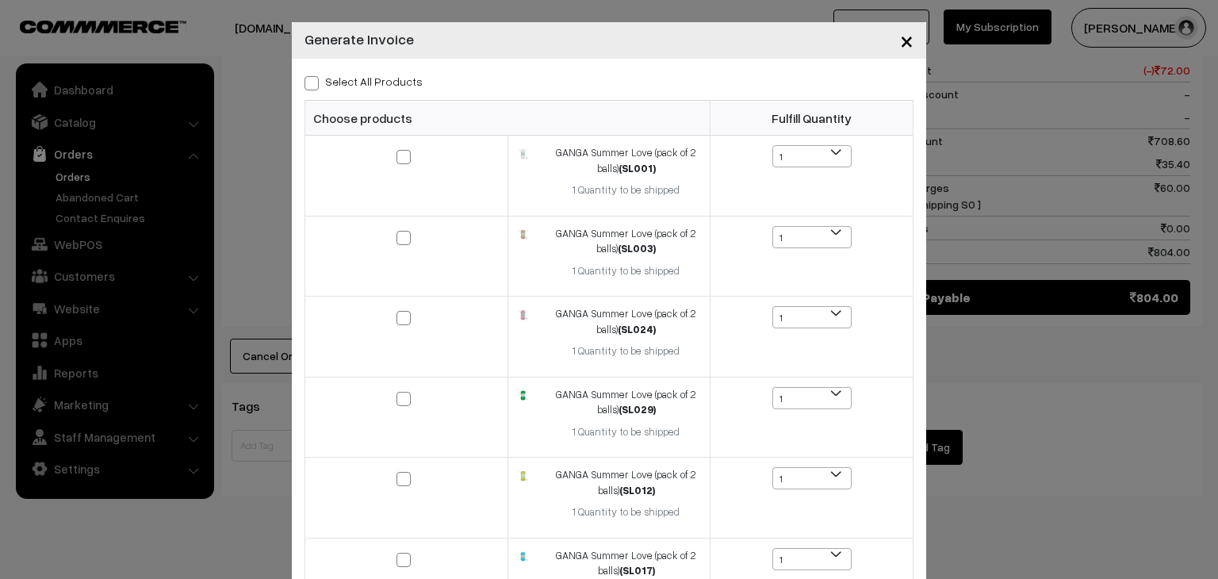
click at [403, 84] on label "Select All Products" at bounding box center [363, 81] width 118 height 17
click at [315, 84] on input "Select All Products" at bounding box center [309, 80] width 10 height 10
checkbox input "true"
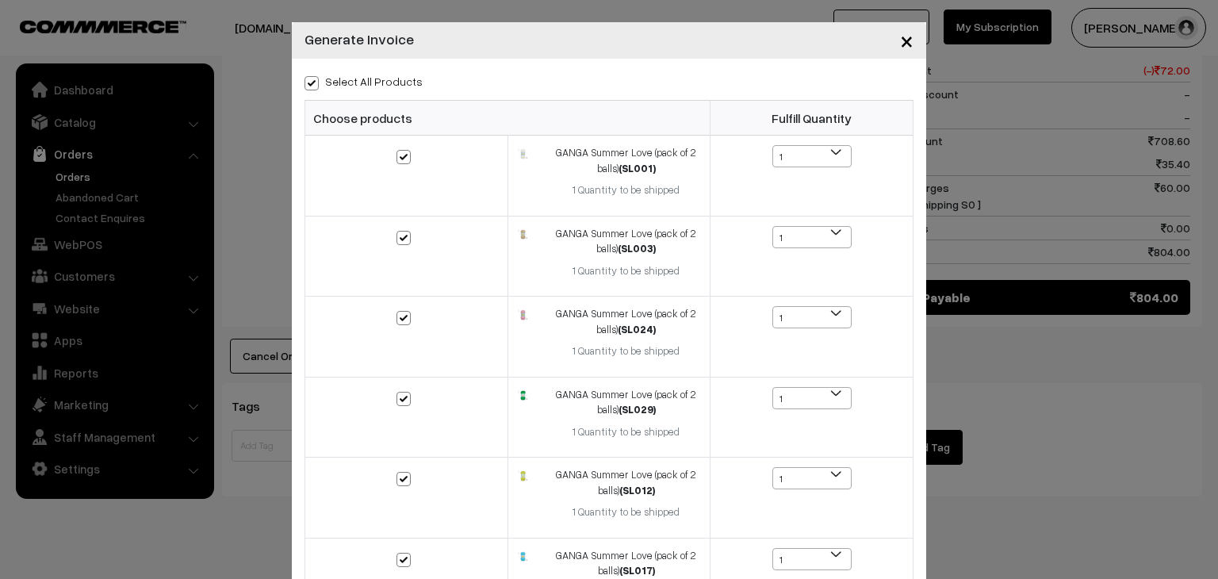
checkbox input "true"
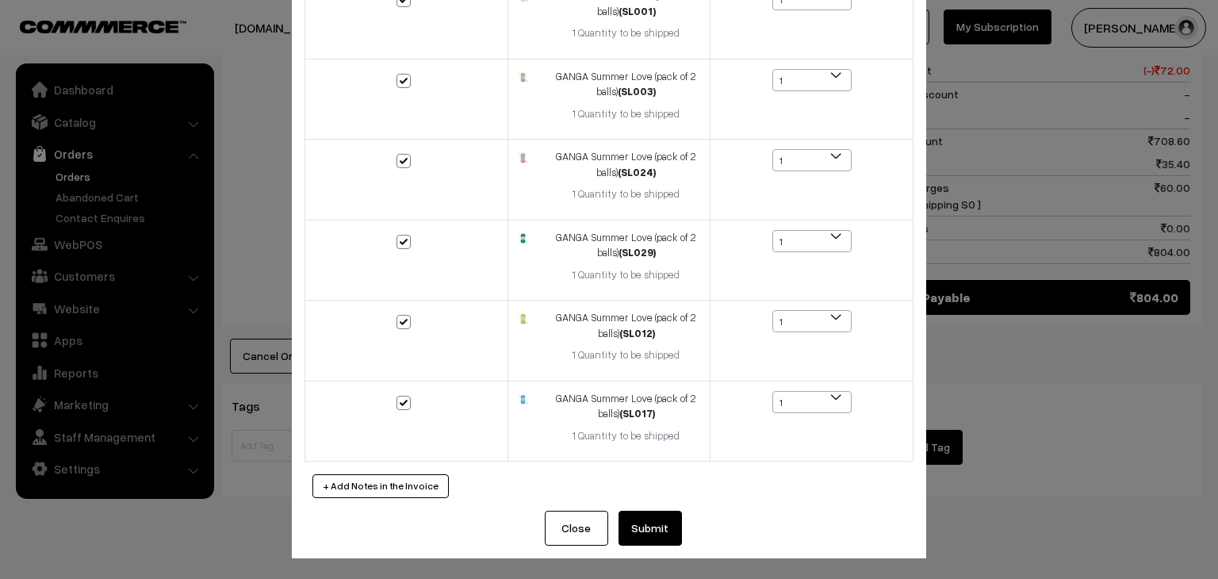
click at [664, 516] on button "Submit" at bounding box center [649, 528] width 63 height 35
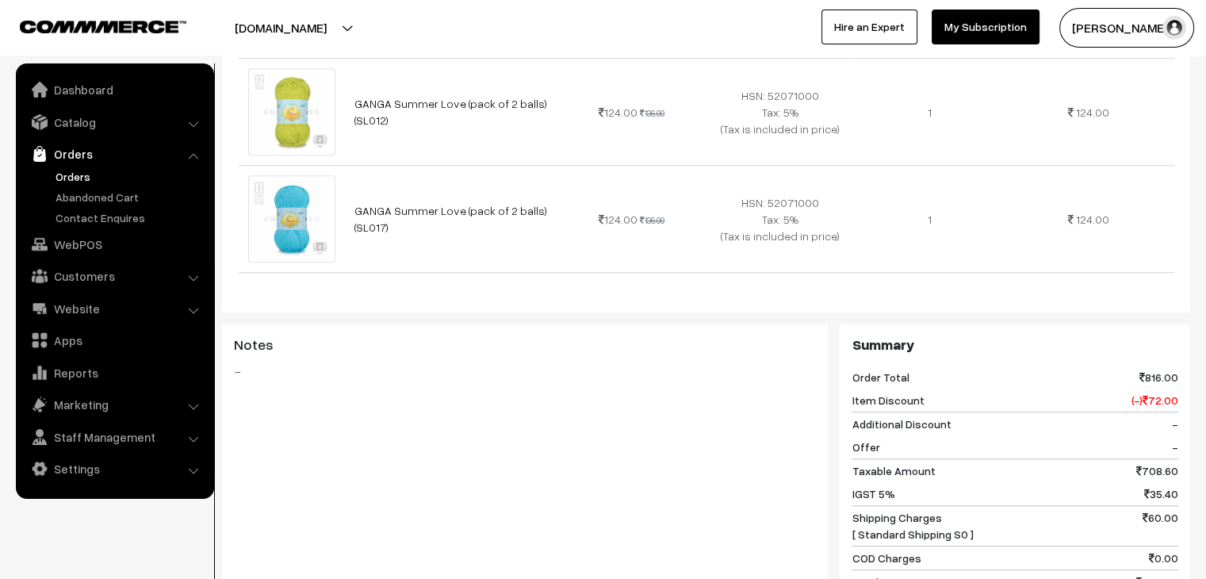
scroll to position [898, 0]
click at [55, 174] on link "Orders" at bounding box center [130, 176] width 157 height 17
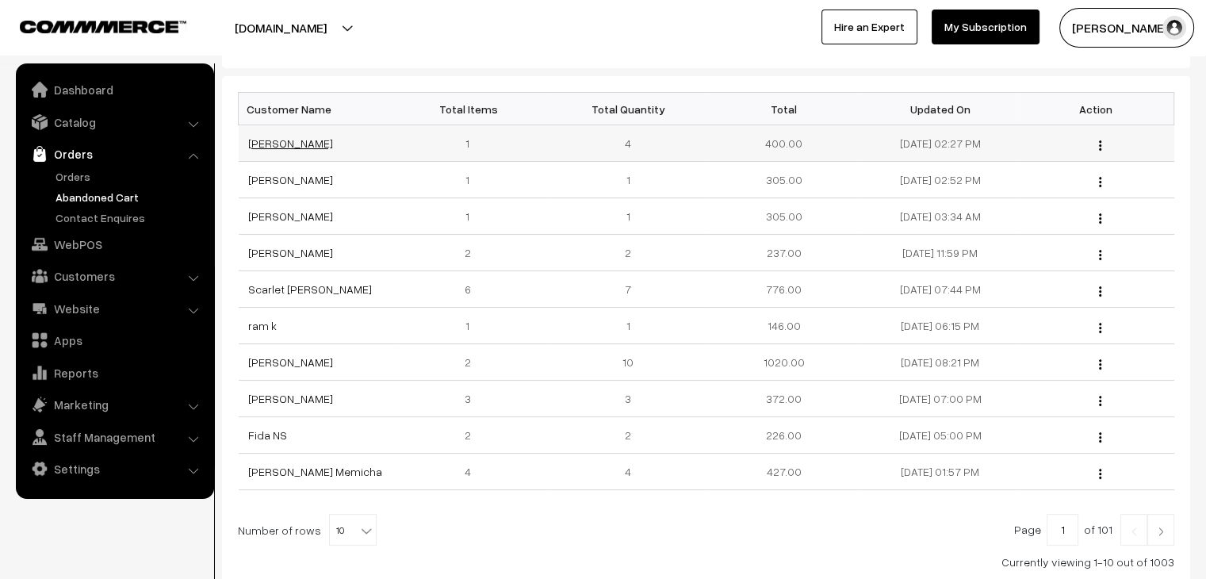
scroll to position [225, 0]
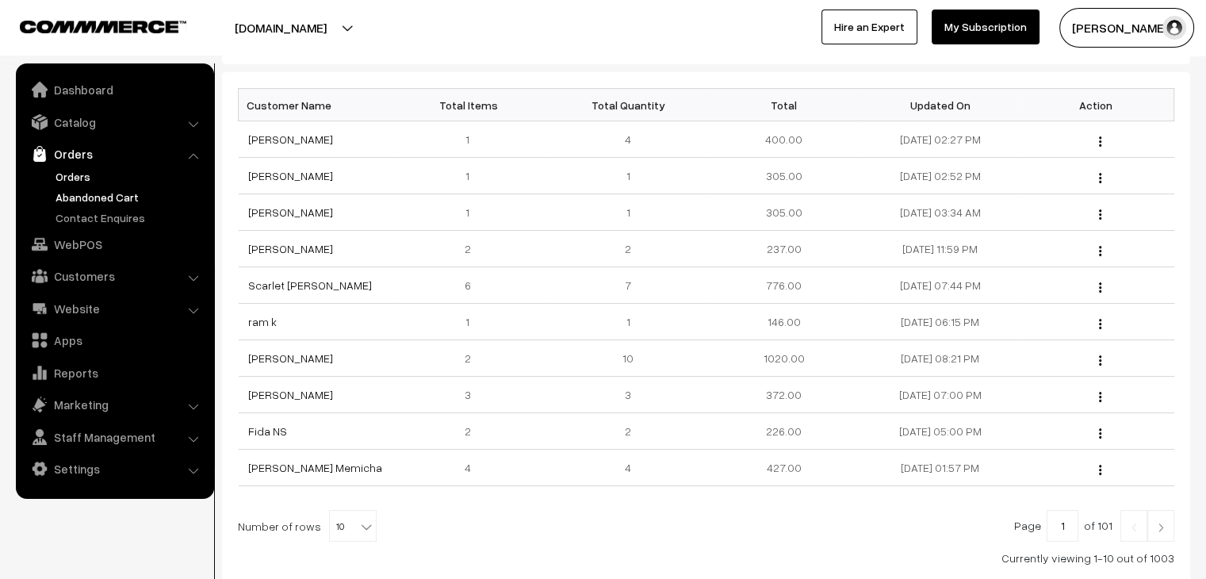
click at [70, 170] on link "Orders" at bounding box center [130, 176] width 157 height 17
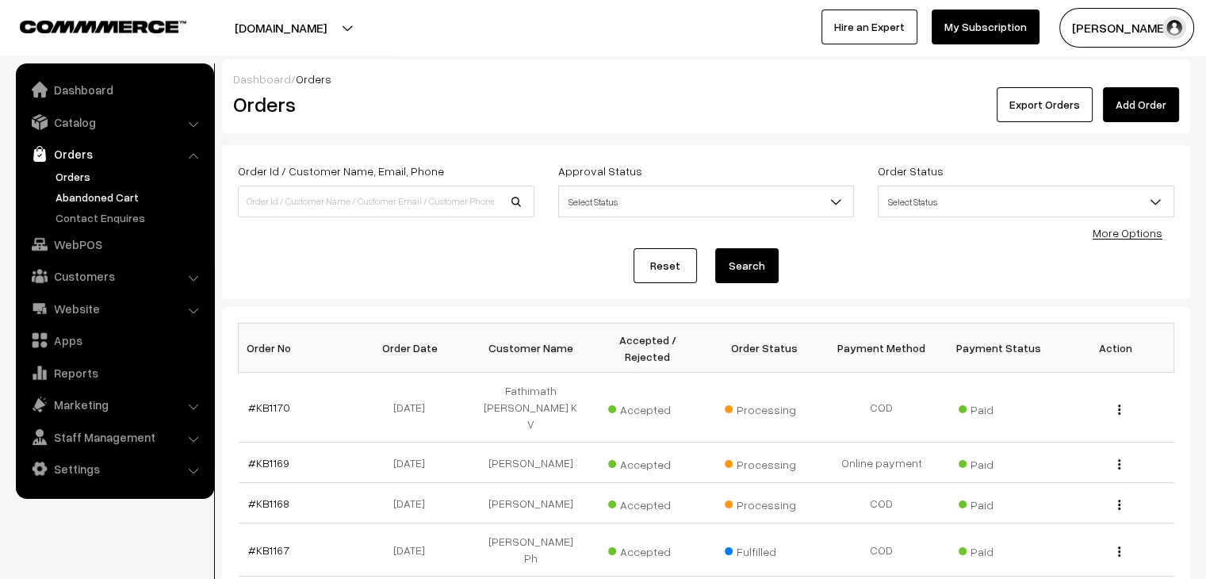
click at [105, 204] on link "Abandoned Cart" at bounding box center [130, 197] width 157 height 17
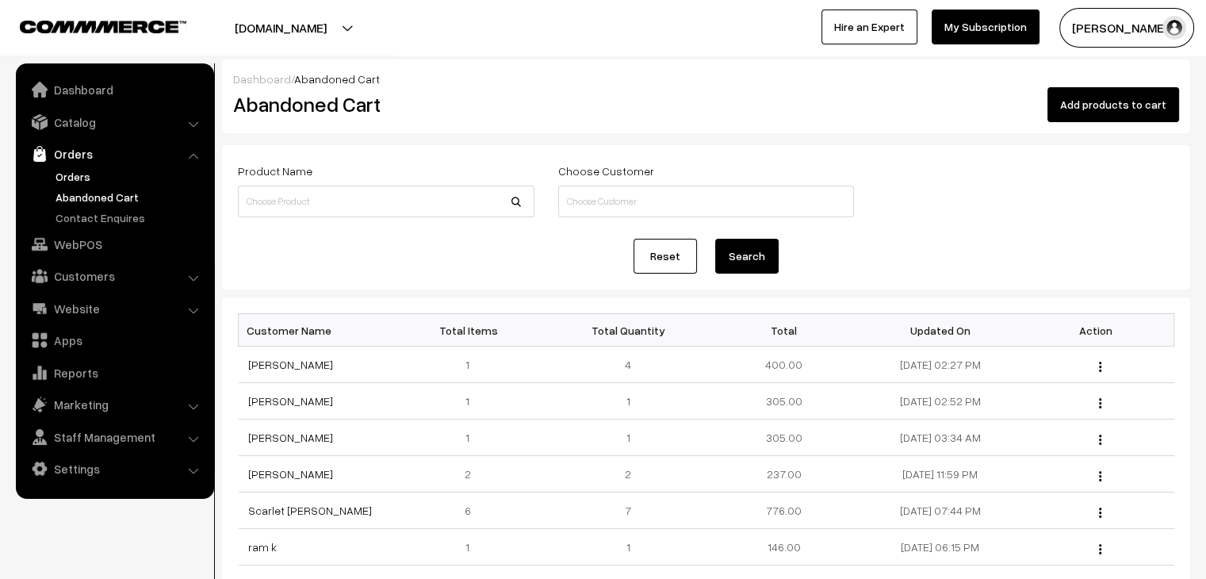
click at [68, 178] on link "Orders" at bounding box center [130, 176] width 157 height 17
